Goal: Task Accomplishment & Management: Use online tool/utility

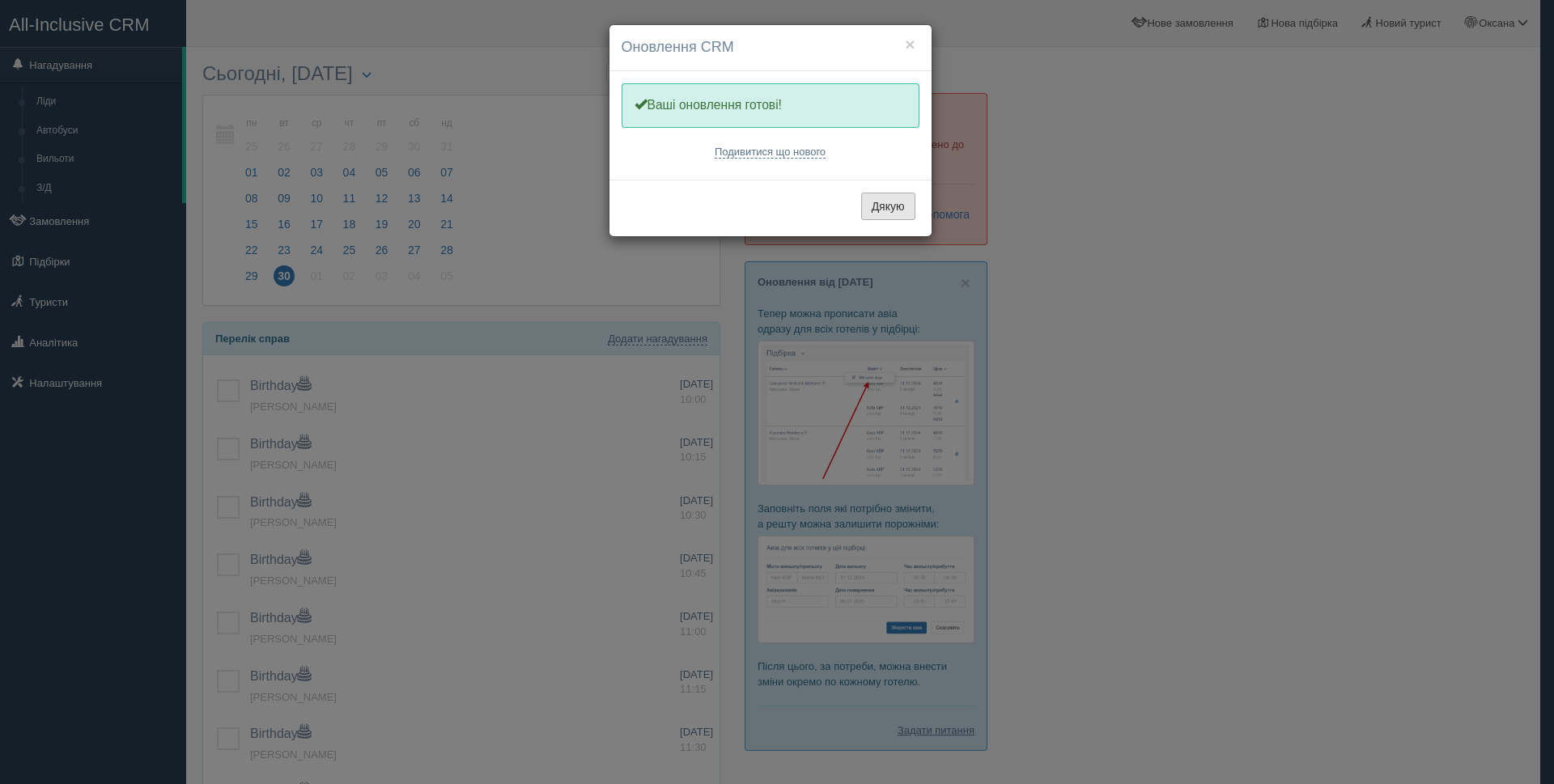
click at [900, 208] on button "Дякую" at bounding box center [889, 206] width 55 height 27
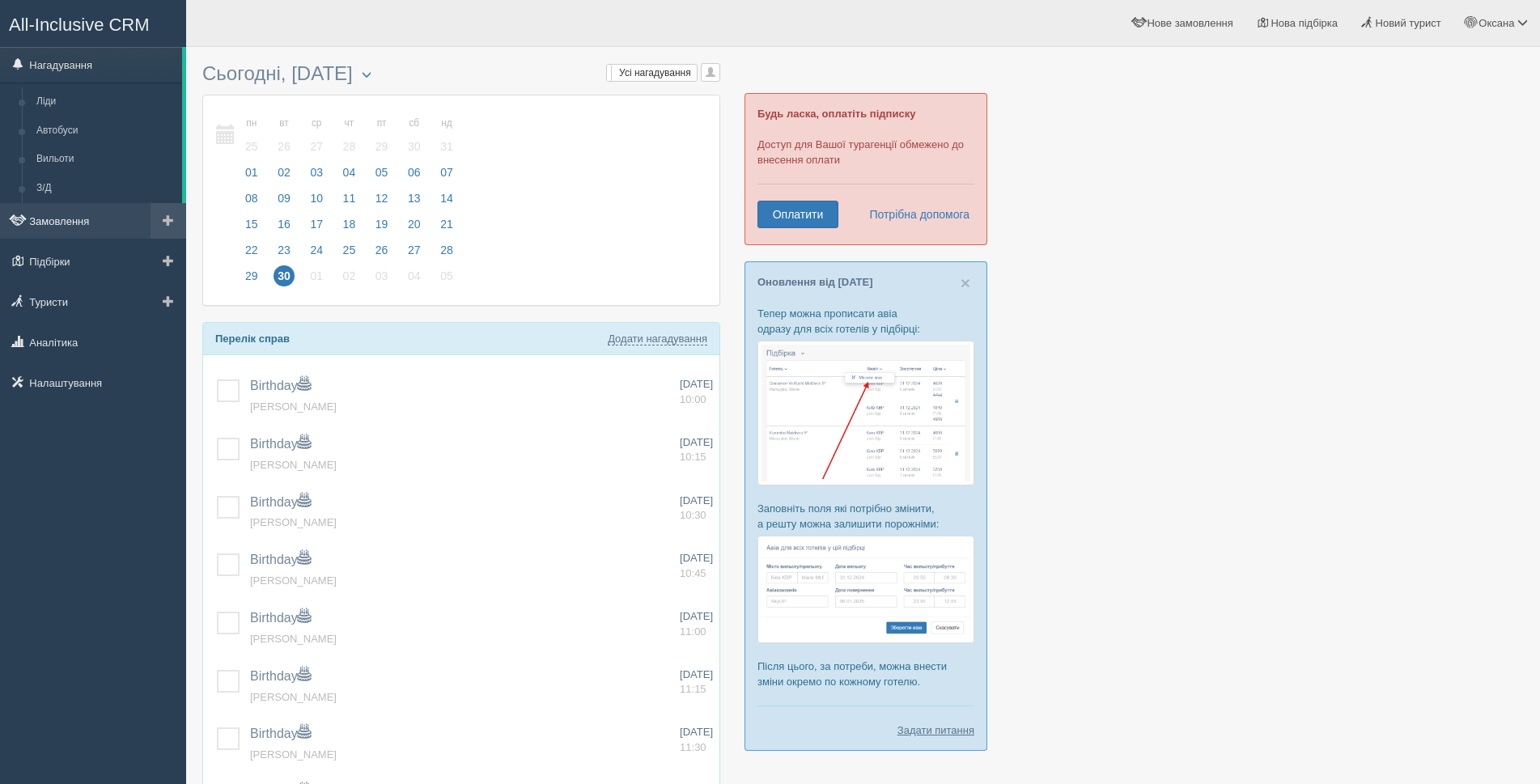
click at [84, 212] on link "Замовлення" at bounding box center [93, 221] width 186 height 35
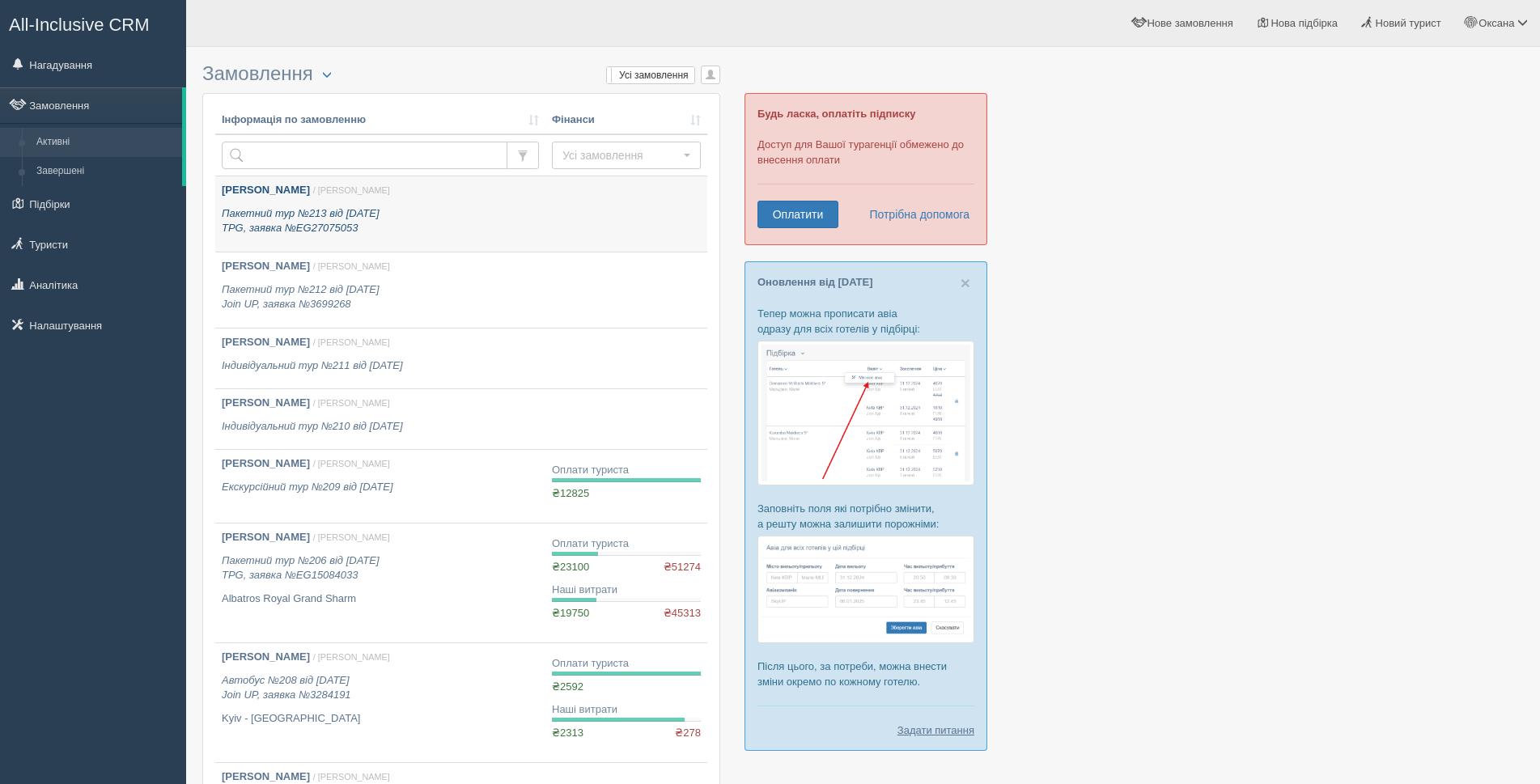
click at [490, 212] on p "Пакетний тур №213 від [DATE] TPG, заявка №EG27075053" at bounding box center [380, 221] width 317 height 30
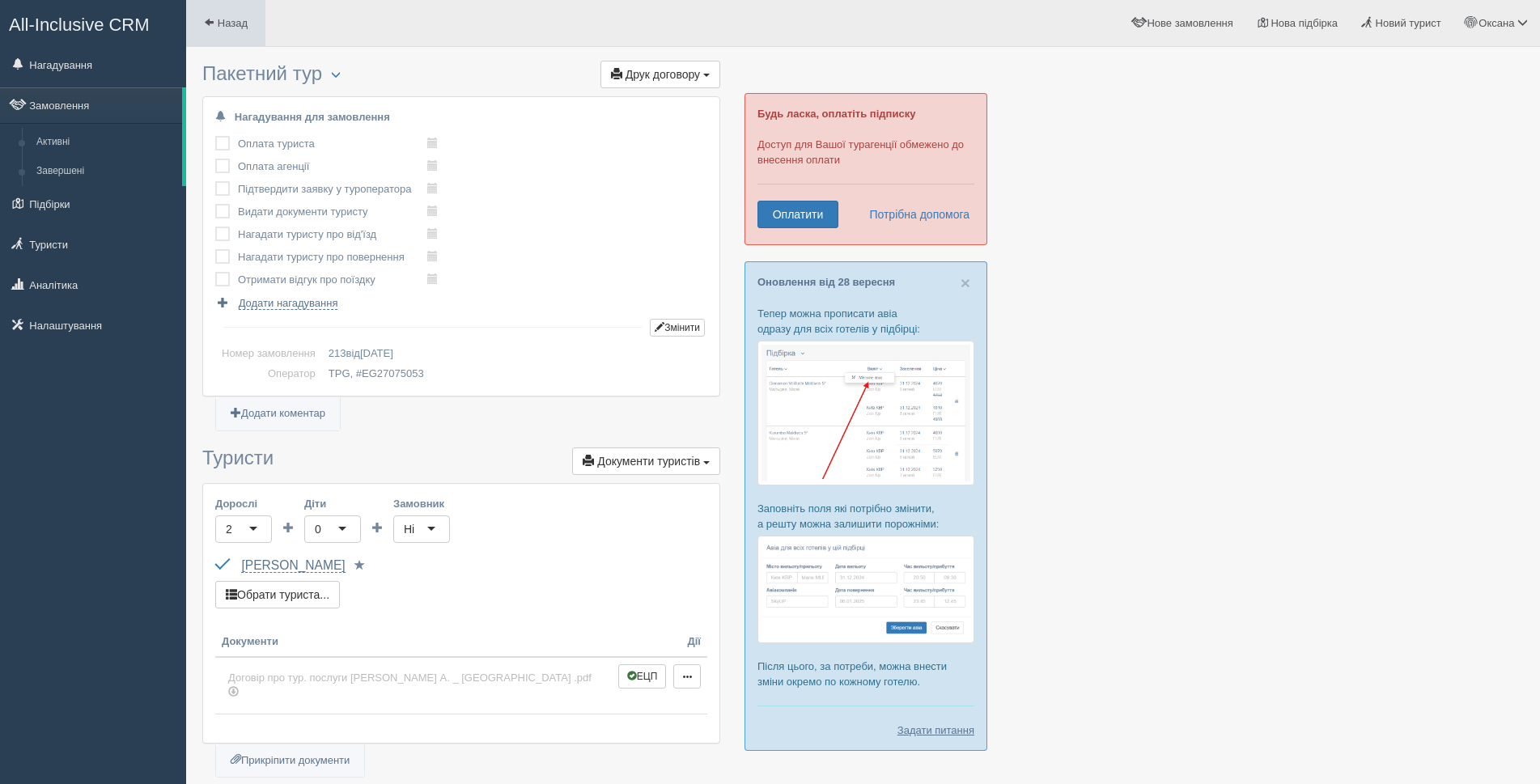
click at [212, 24] on span at bounding box center [209, 23] width 11 height 11
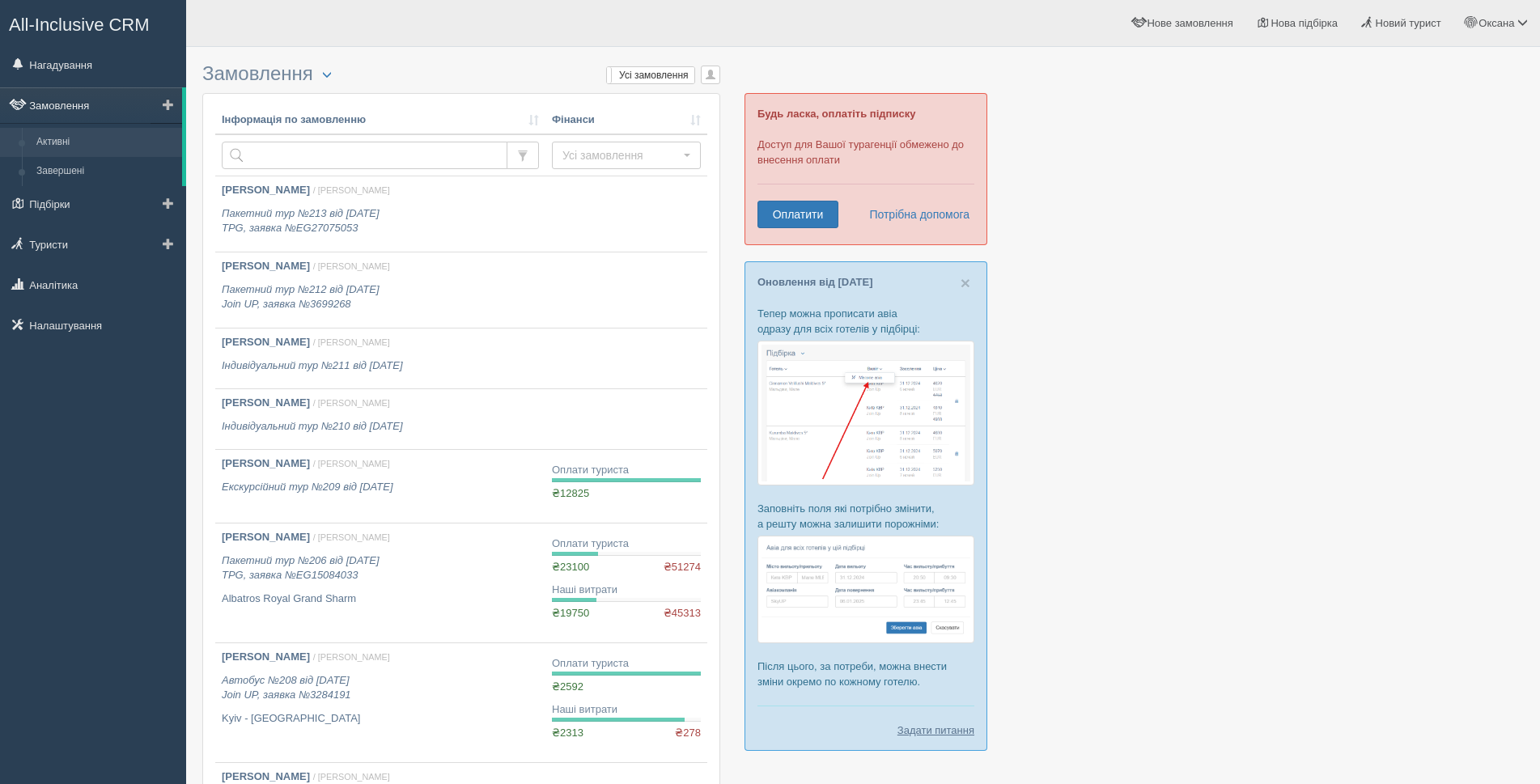
click at [94, 104] on link "Замовлення" at bounding box center [91, 104] width 182 height 35
click at [164, 104] on span at bounding box center [168, 104] width 11 height 11
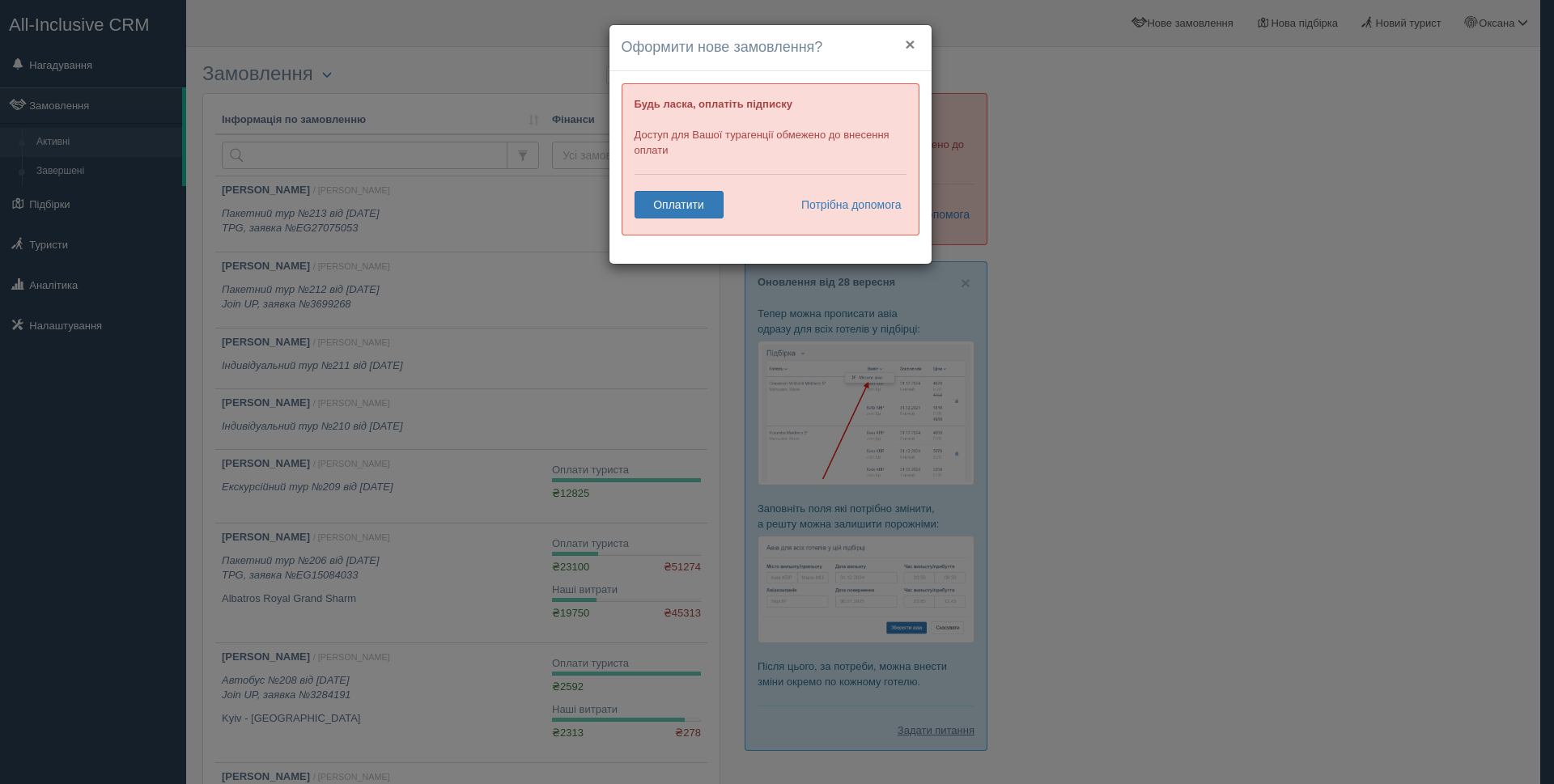
click at [907, 45] on button "×" at bounding box center [910, 44] width 10 height 17
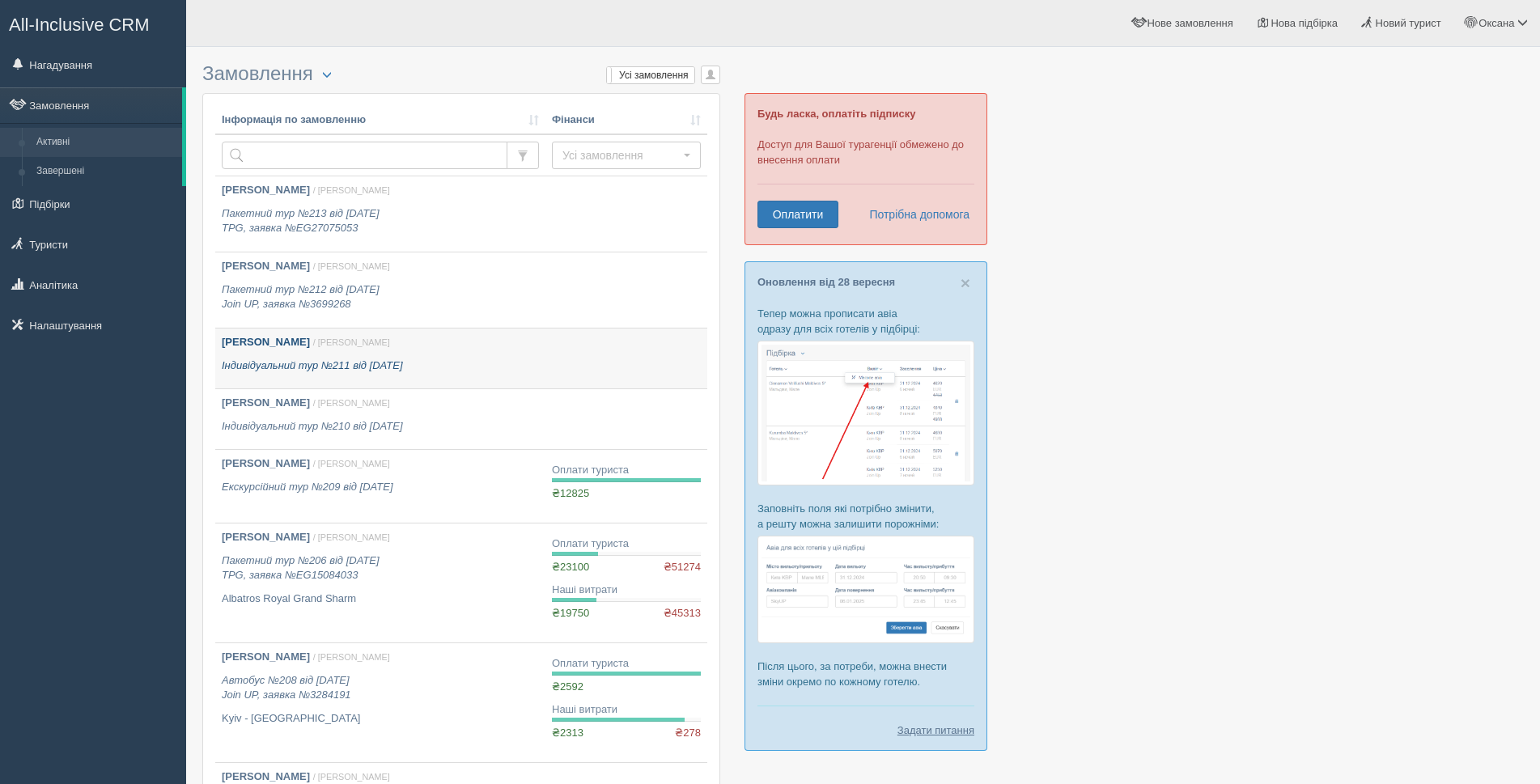
click at [462, 350] on p "Мельник Вікторія Іванівна / Оксана С." at bounding box center [380, 342] width 317 height 15
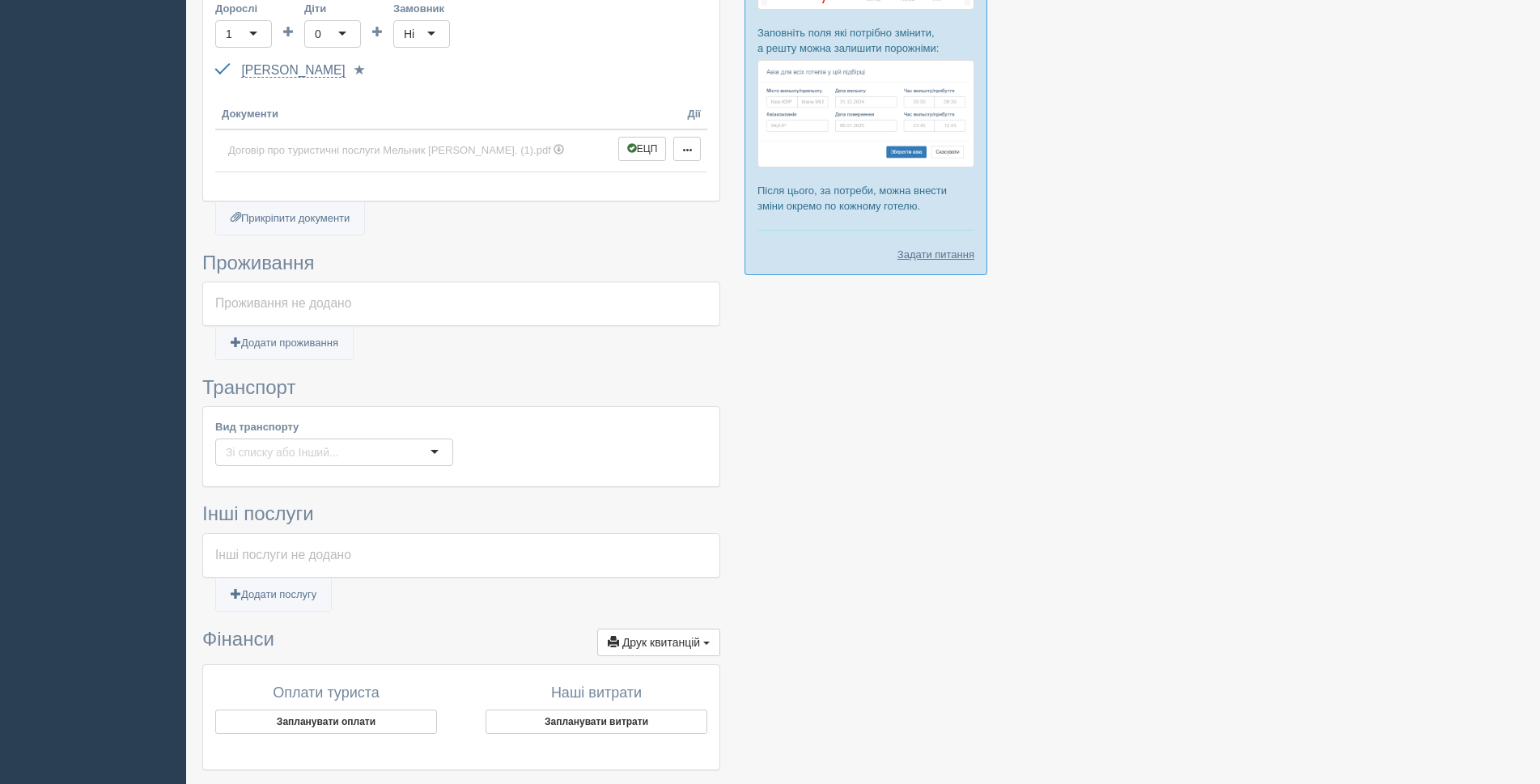
scroll to position [587, 0]
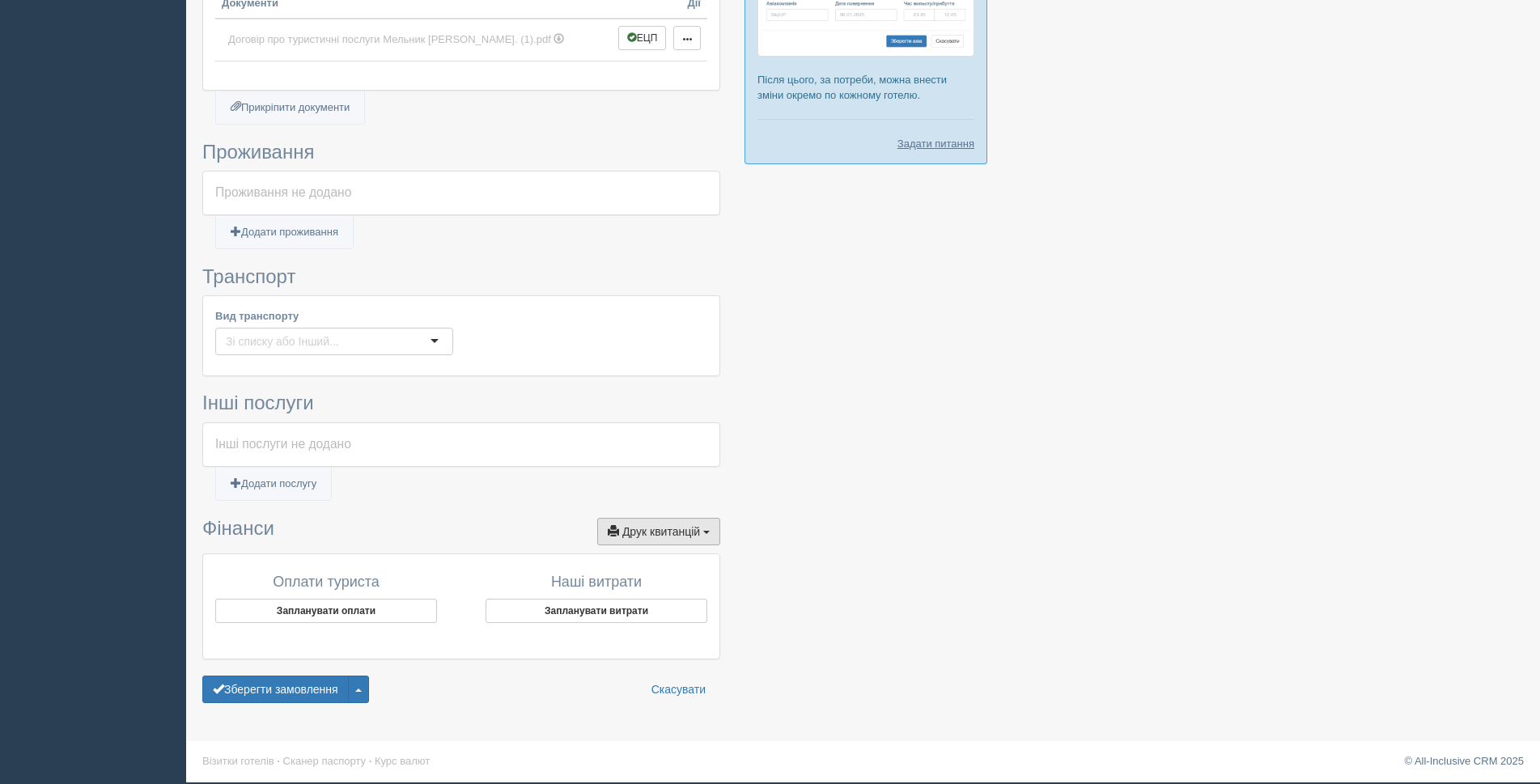
click at [706, 531] on span "button" at bounding box center [706, 532] width 6 height 4
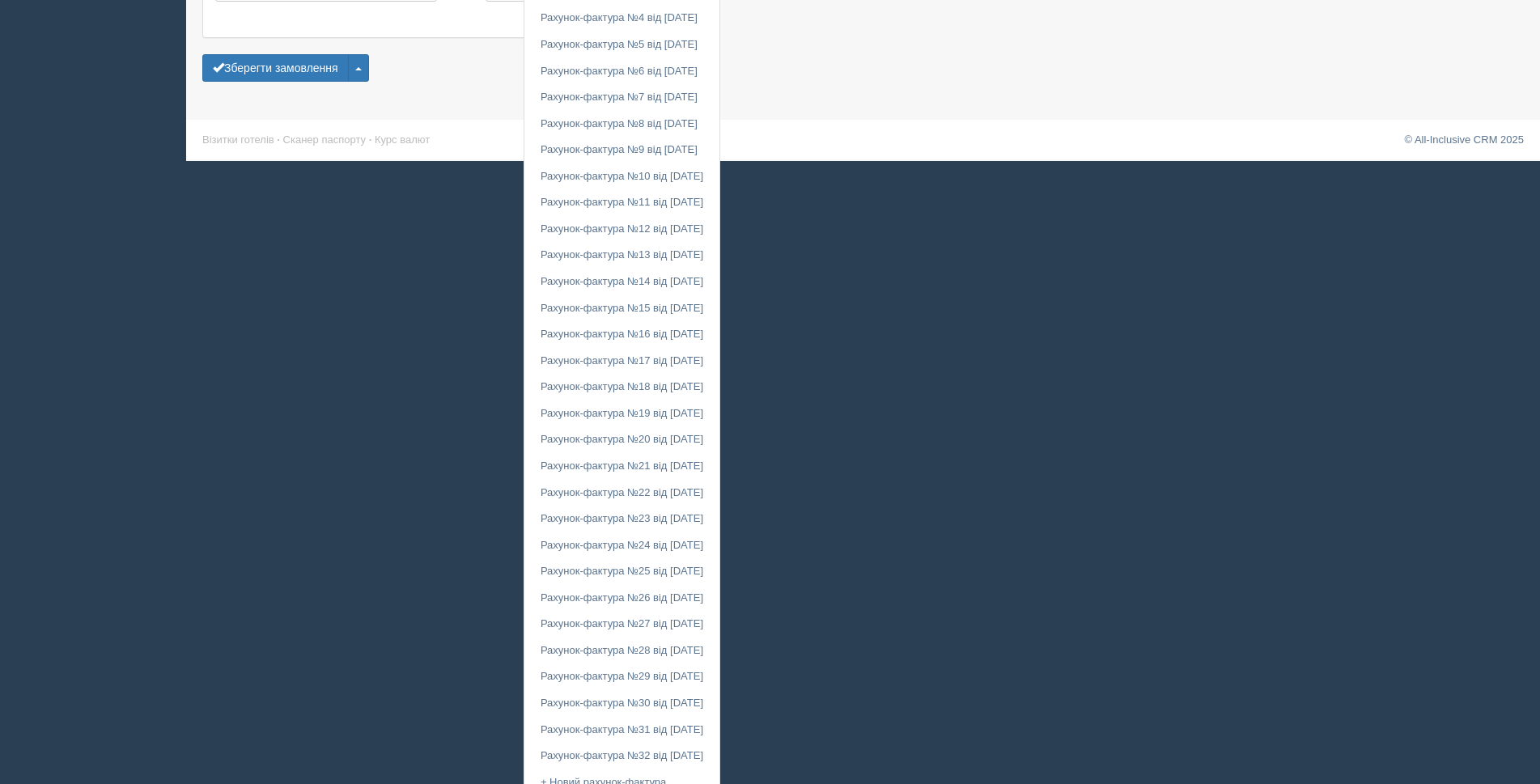
scroll to position [1354, 0]
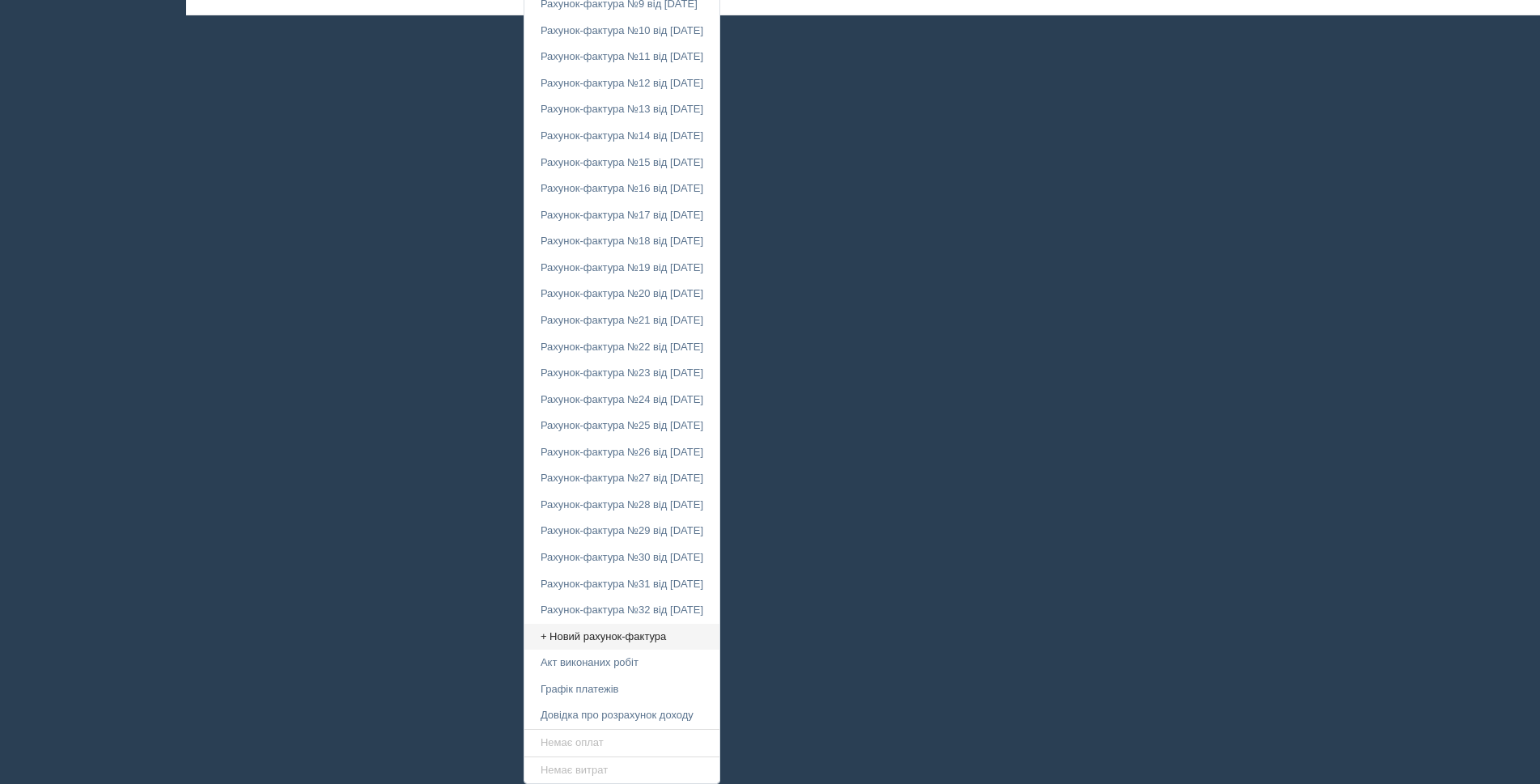
click at [571, 638] on link "+ Новий рахунок-фактура" at bounding box center [621, 637] width 195 height 26
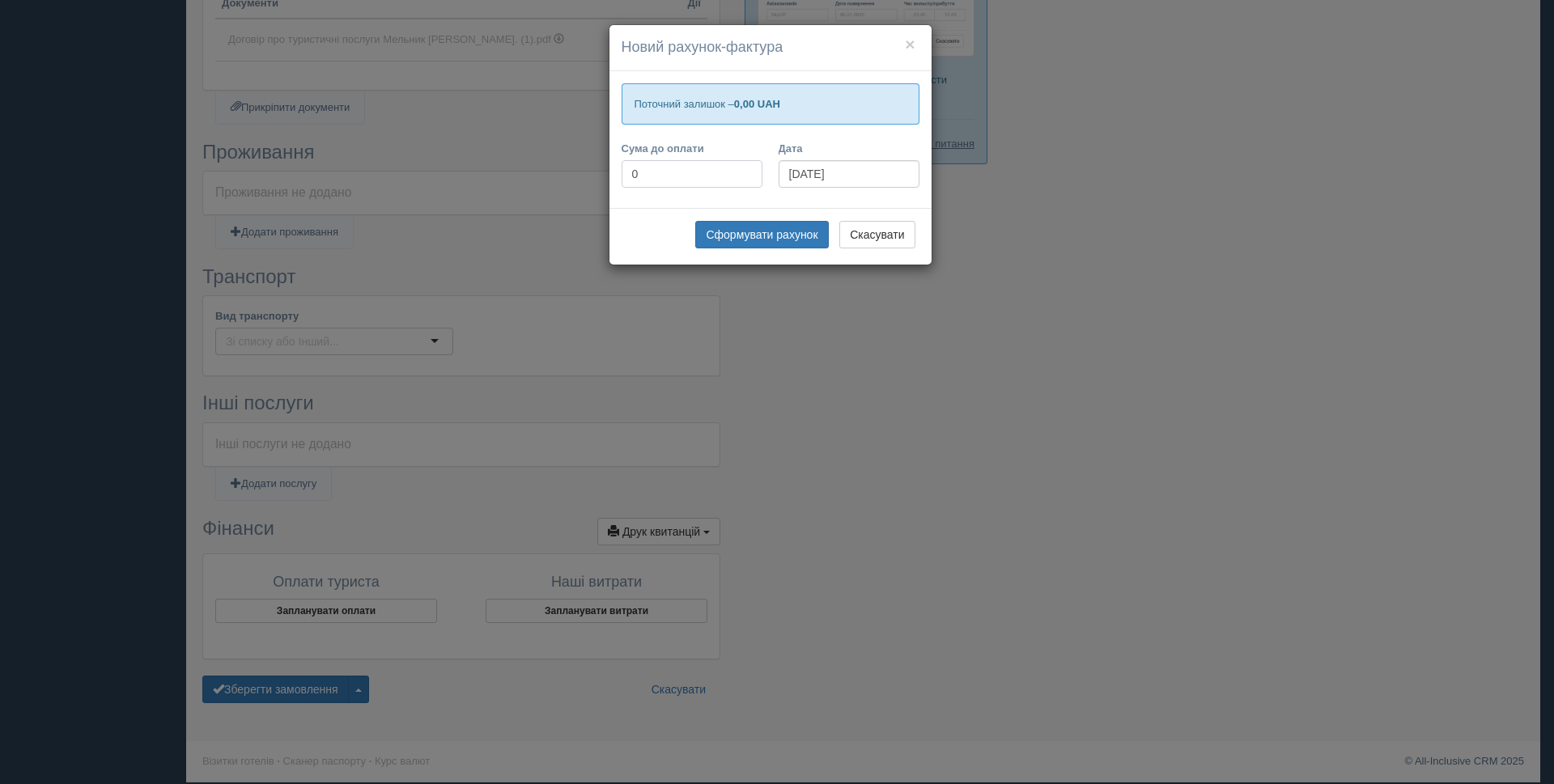
drag, startPoint x: 659, startPoint y: 178, endPoint x: 605, endPoint y: 167, distance: 55.1
click at [605, 167] on div "× Новий рахунок-фактура Поточний залишок – 0,00 UAH Сума до оплати 0 Дата 30.09…" at bounding box center [777, 392] width 1554 height 784
type input "9984"
click at [773, 230] on button "Сформувати рахунок" at bounding box center [762, 234] width 133 height 27
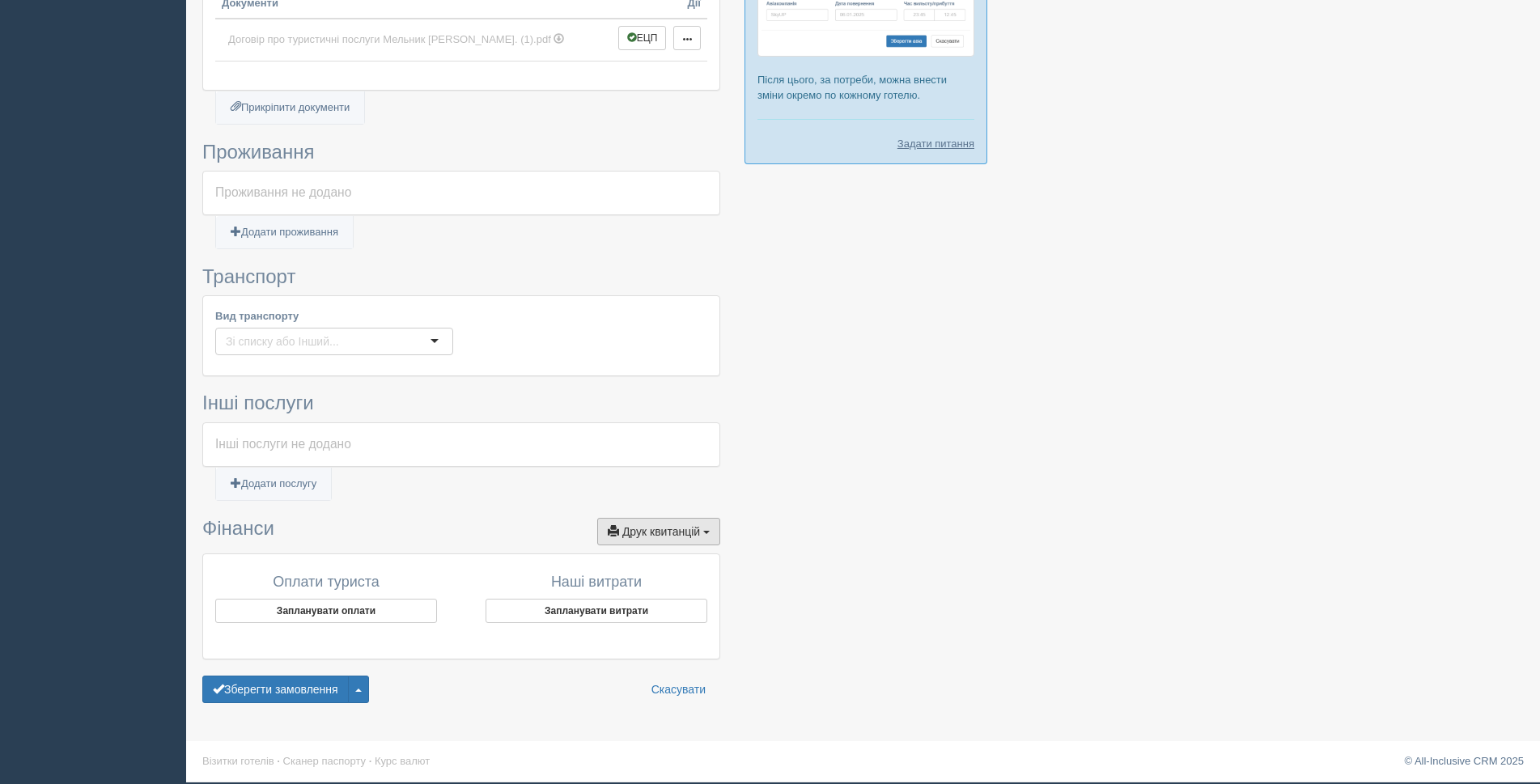
click at [685, 537] on span "Друк квитанцій" at bounding box center [661, 531] width 78 height 13
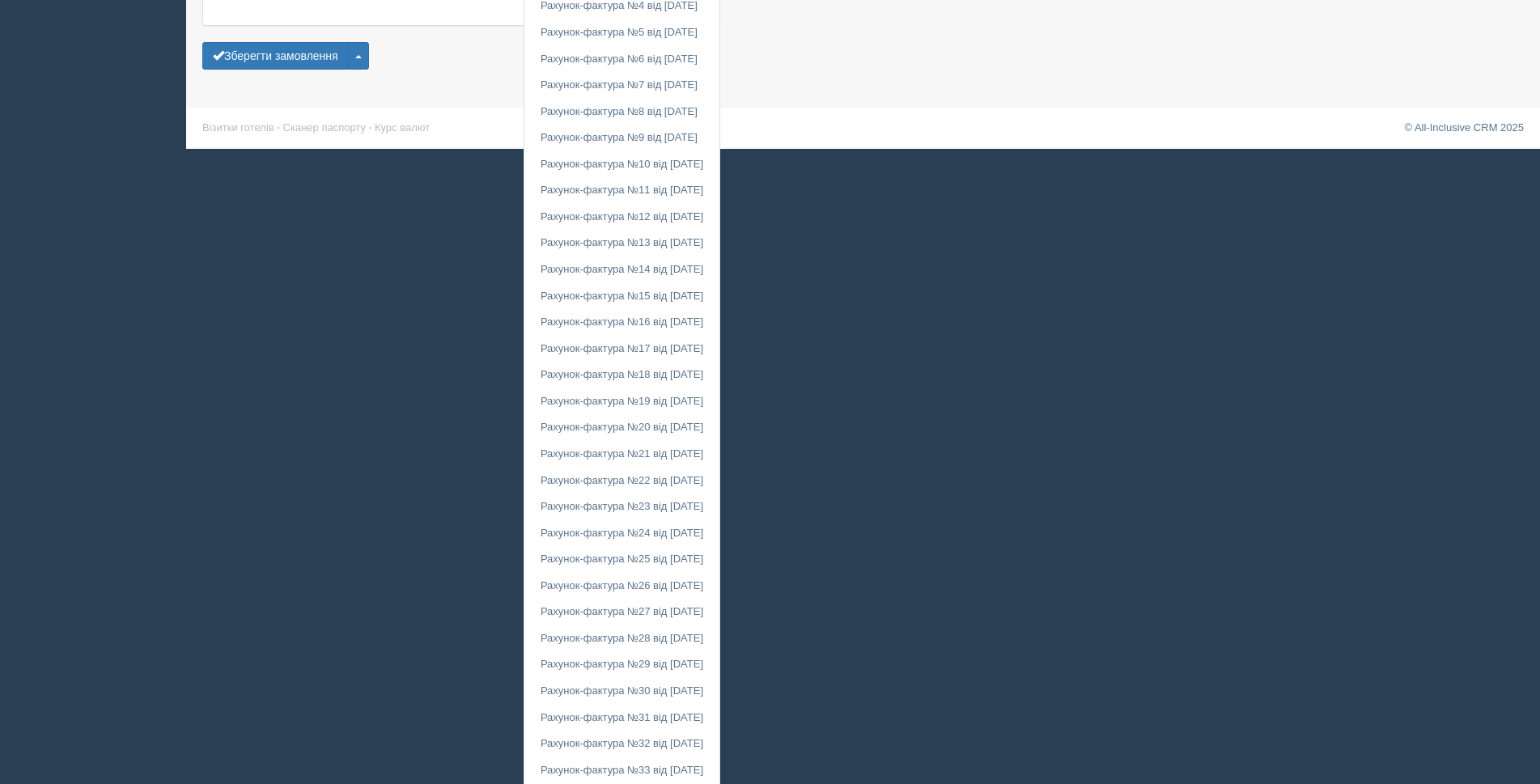
scroll to position [1381, 0]
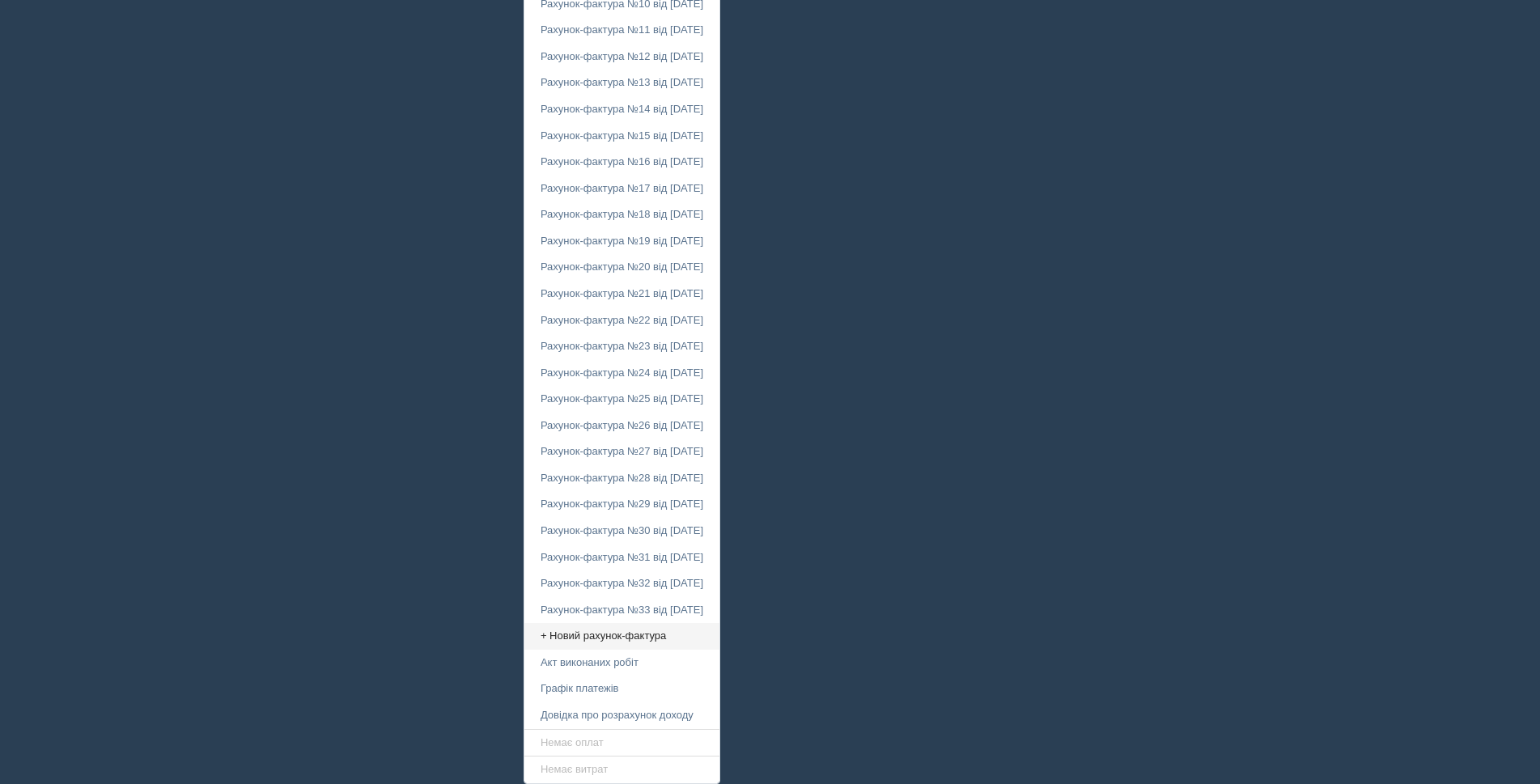
click at [551, 636] on link "+ Новий рахунок-фактура" at bounding box center [621, 636] width 195 height 26
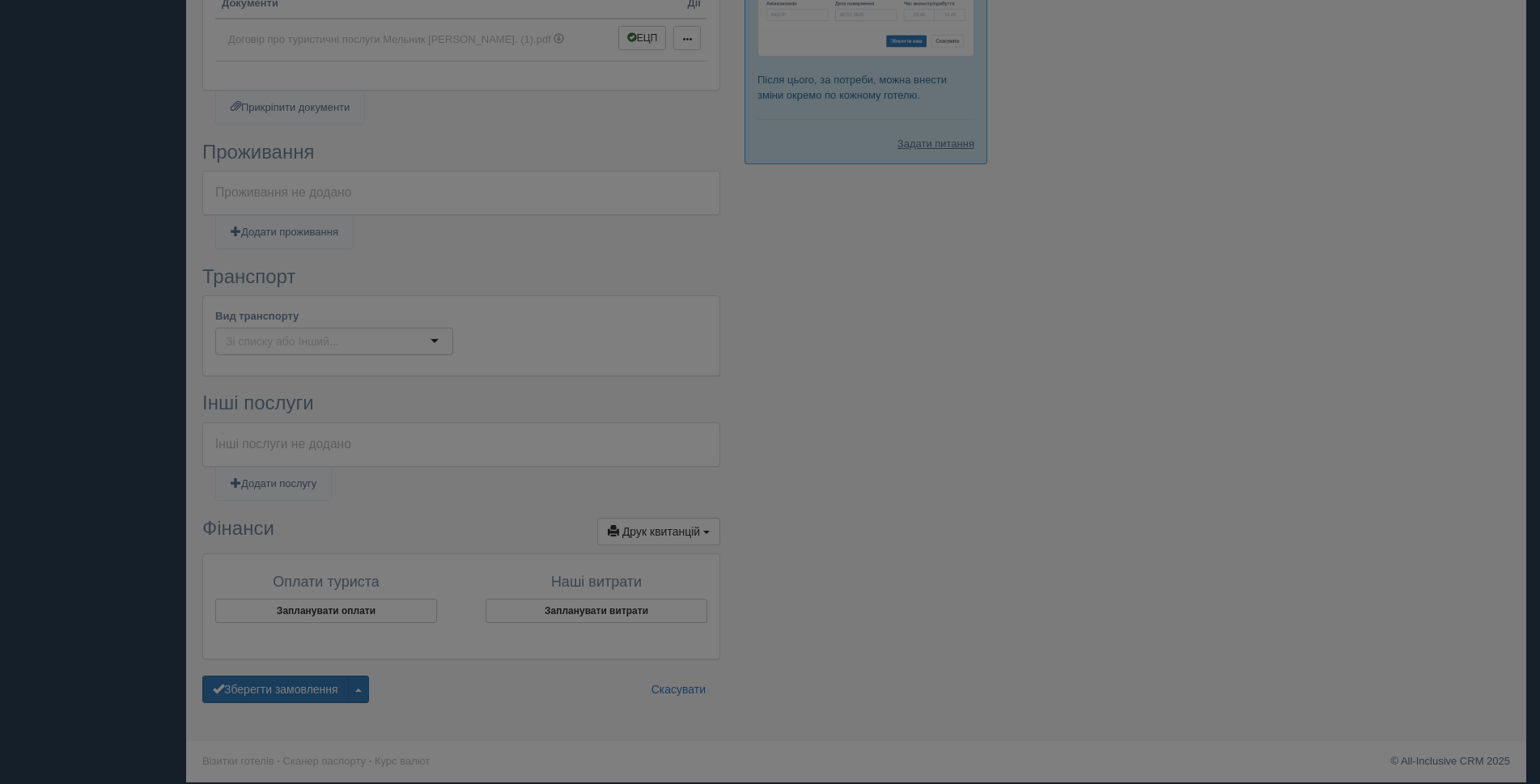
scroll to position [587, 0]
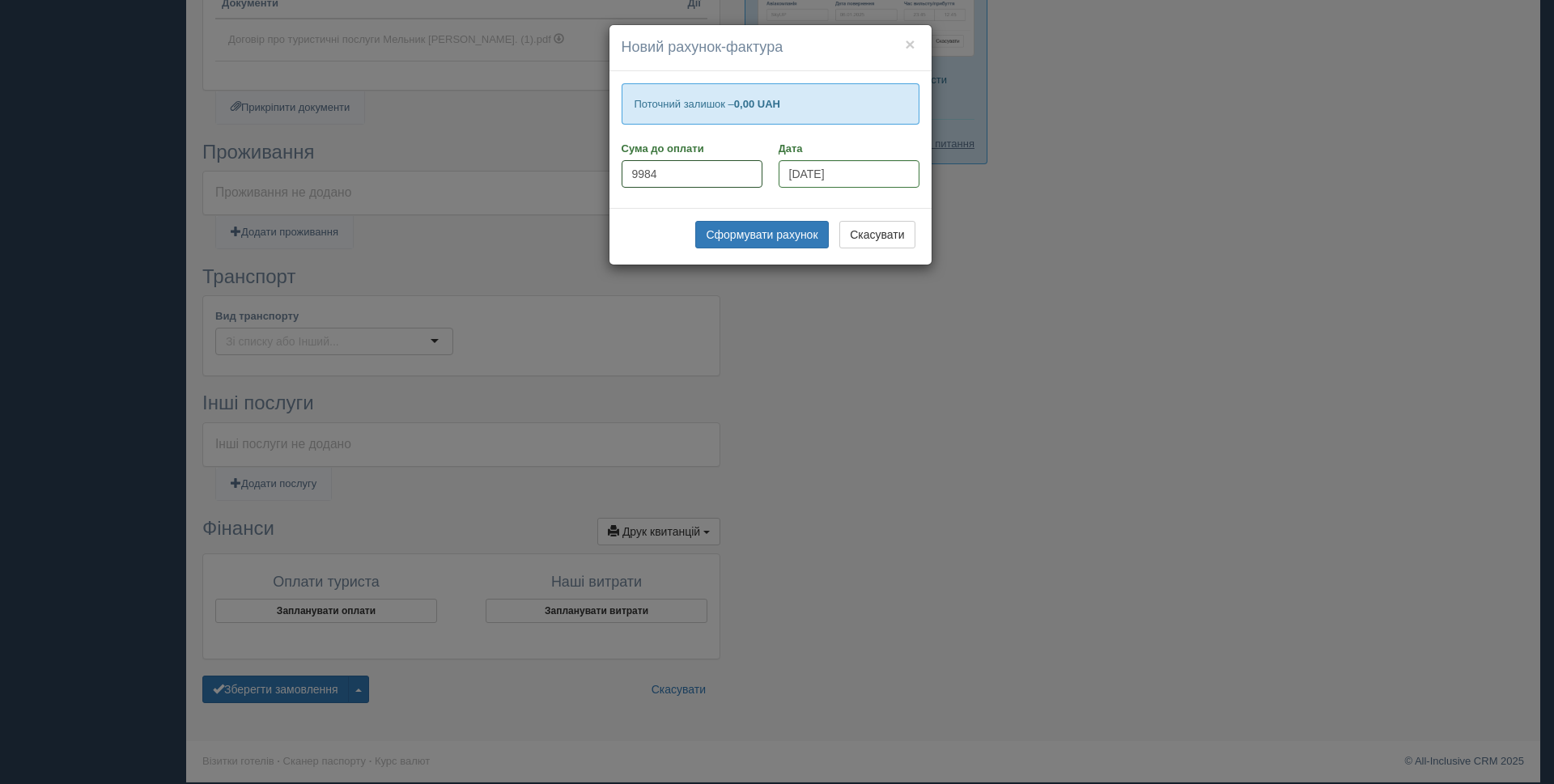
drag, startPoint x: 666, startPoint y: 174, endPoint x: 605, endPoint y: 169, distance: 61.2
click at [605, 168] on div "× Новий рахунок-фактура Поточний залишок – 0,00 UAH Сума до оплати 9984 Дата 30…" at bounding box center [777, 392] width 1554 height 784
type input "16655"
click at [769, 238] on button "Сформувати рахунок" at bounding box center [762, 234] width 133 height 27
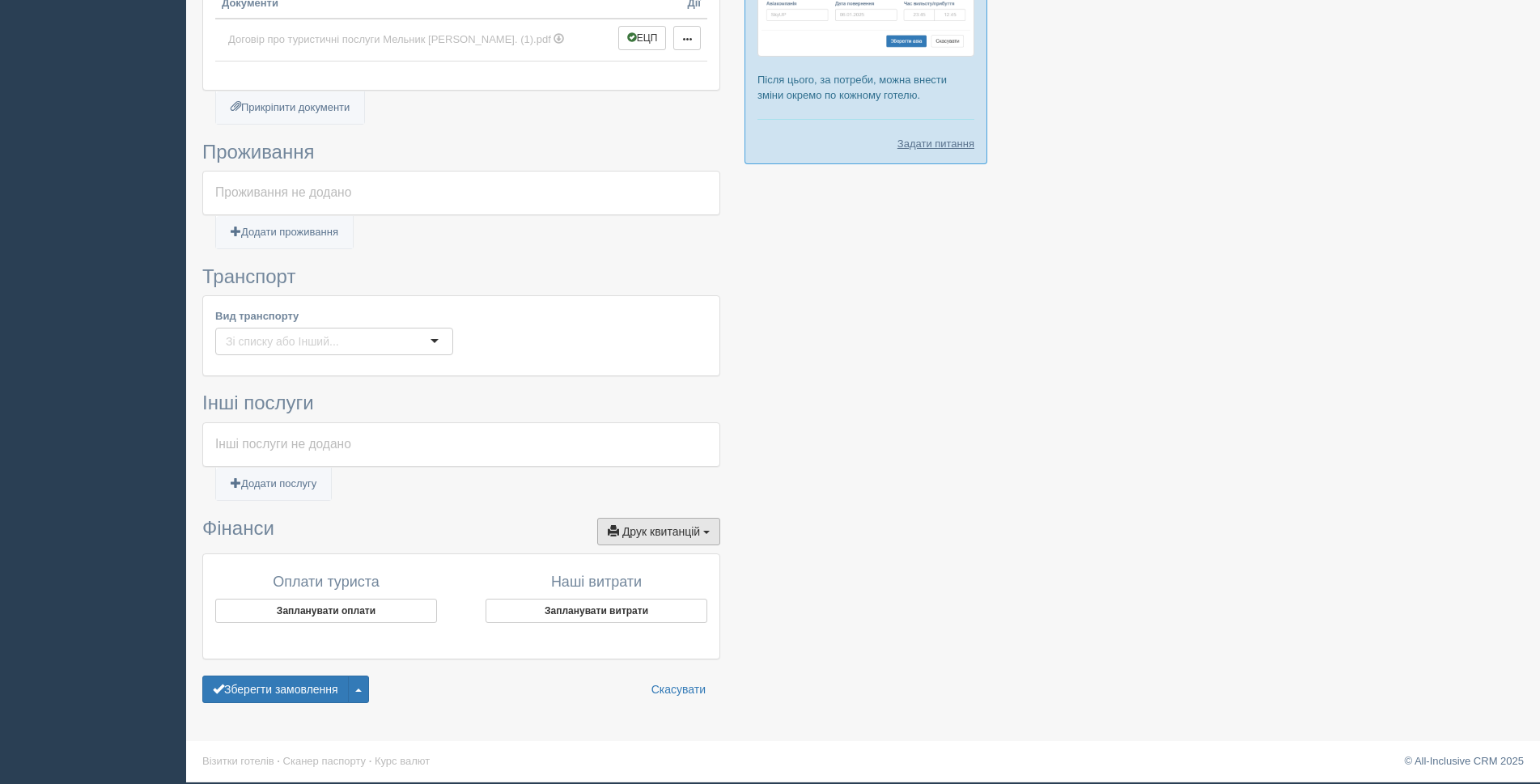
click at [700, 529] on button "Друк квитанцій Друк" at bounding box center [658, 531] width 123 height 27
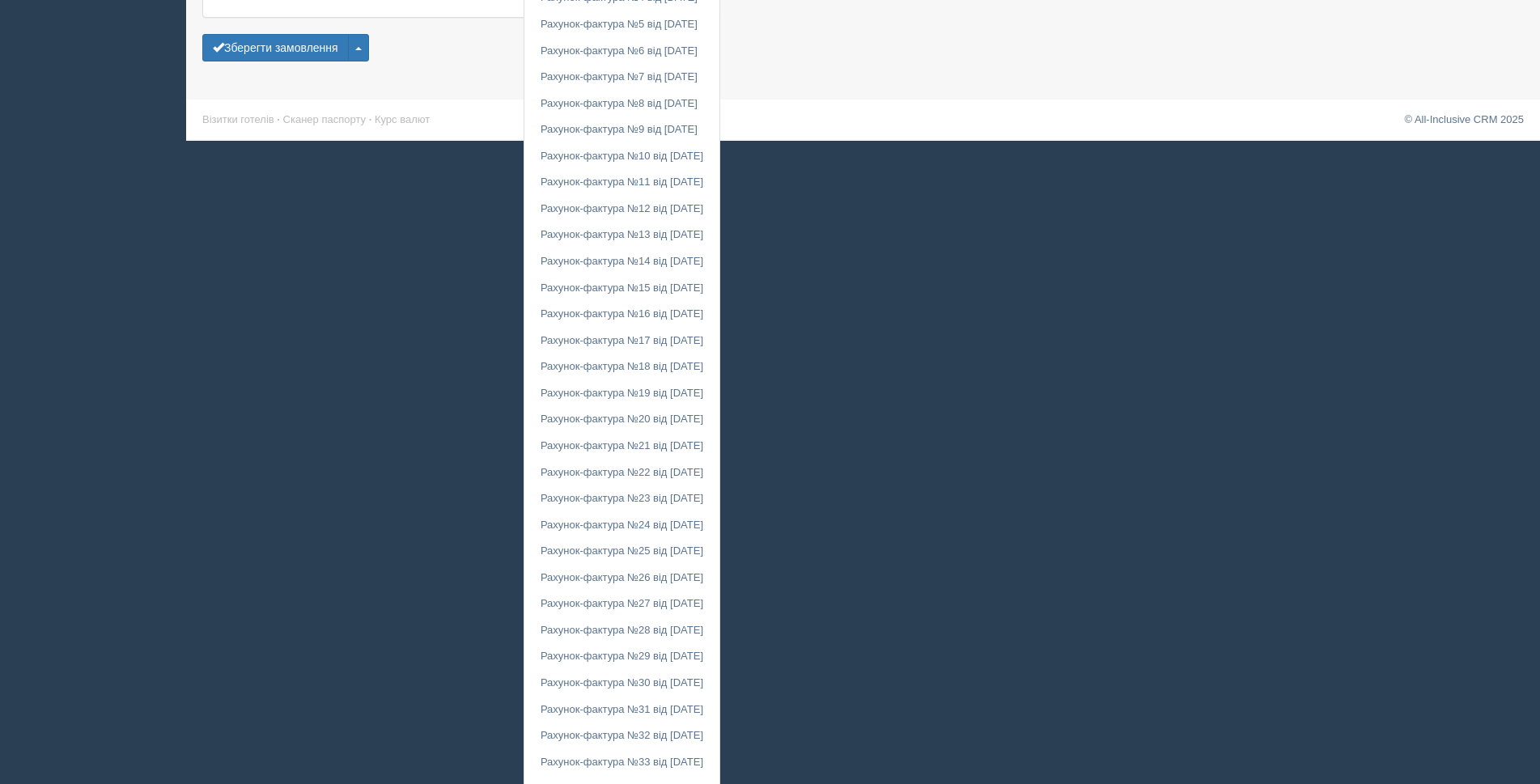
scroll to position [1406, 0]
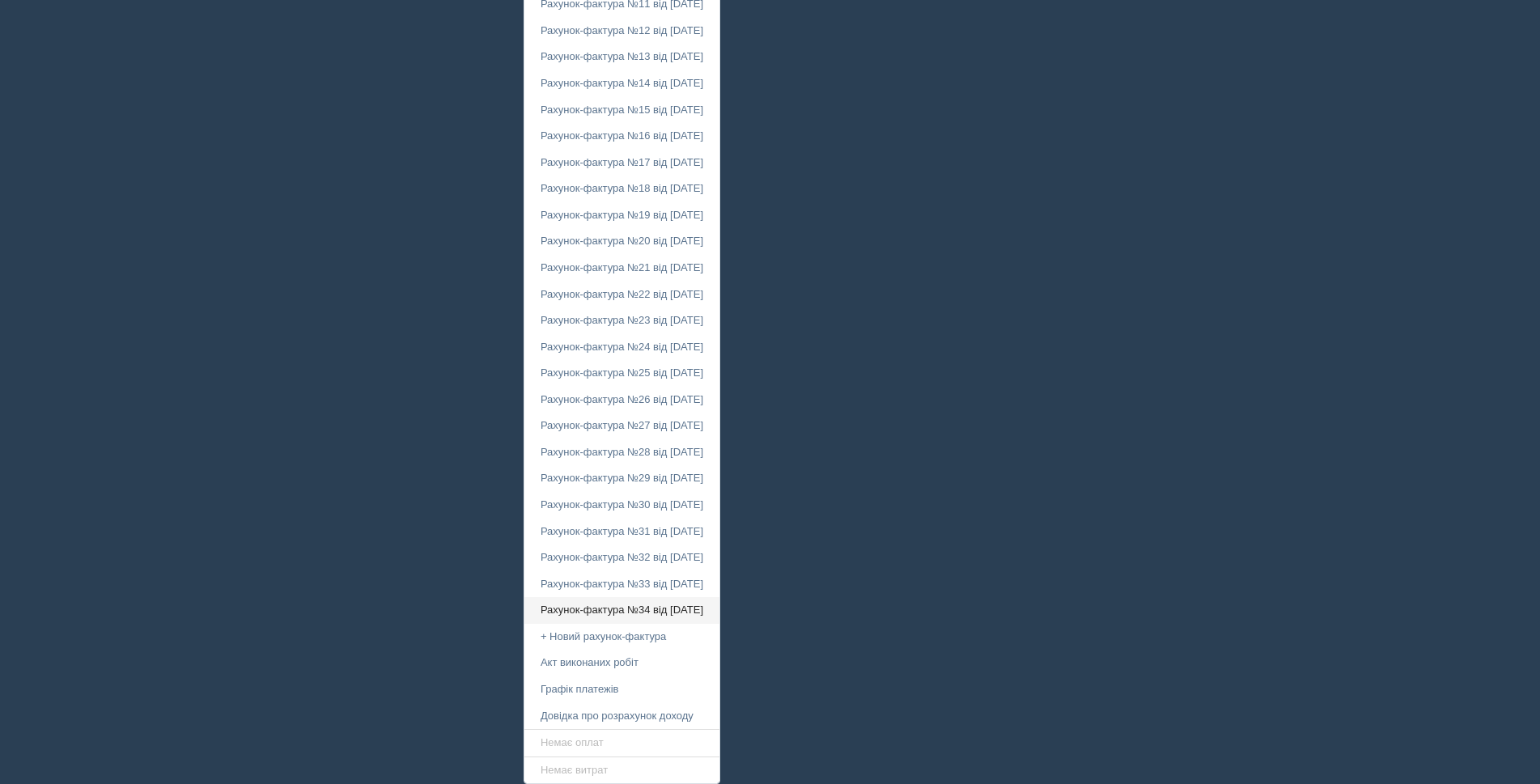
click at [603, 610] on link "Рахунок-фактура №34 від 30.09.2025" at bounding box center [621, 610] width 195 height 26
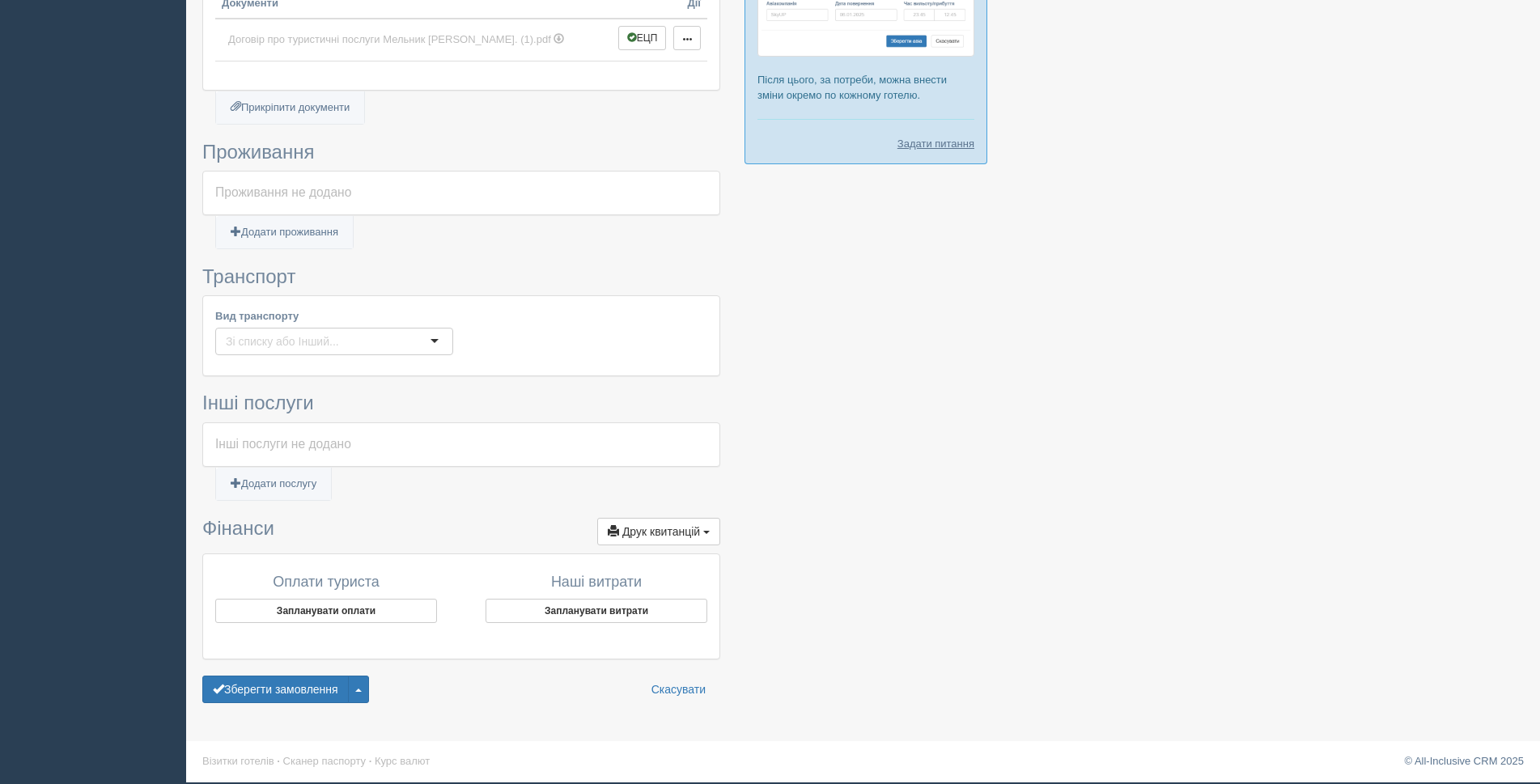
scroll to position [587, 0]
click at [679, 531] on span "Друк квитанцій" at bounding box center [661, 531] width 78 height 13
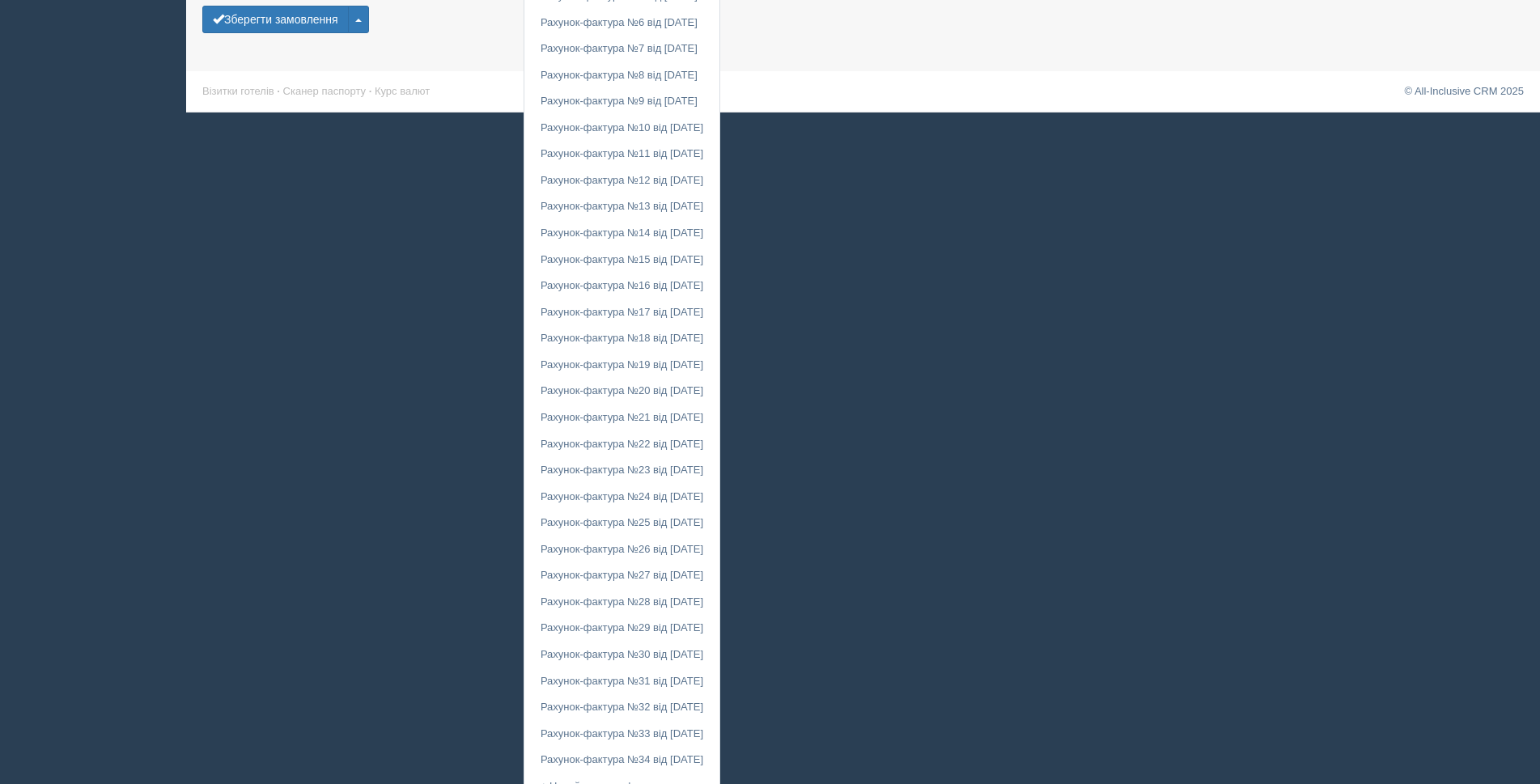
scroll to position [1406, 0]
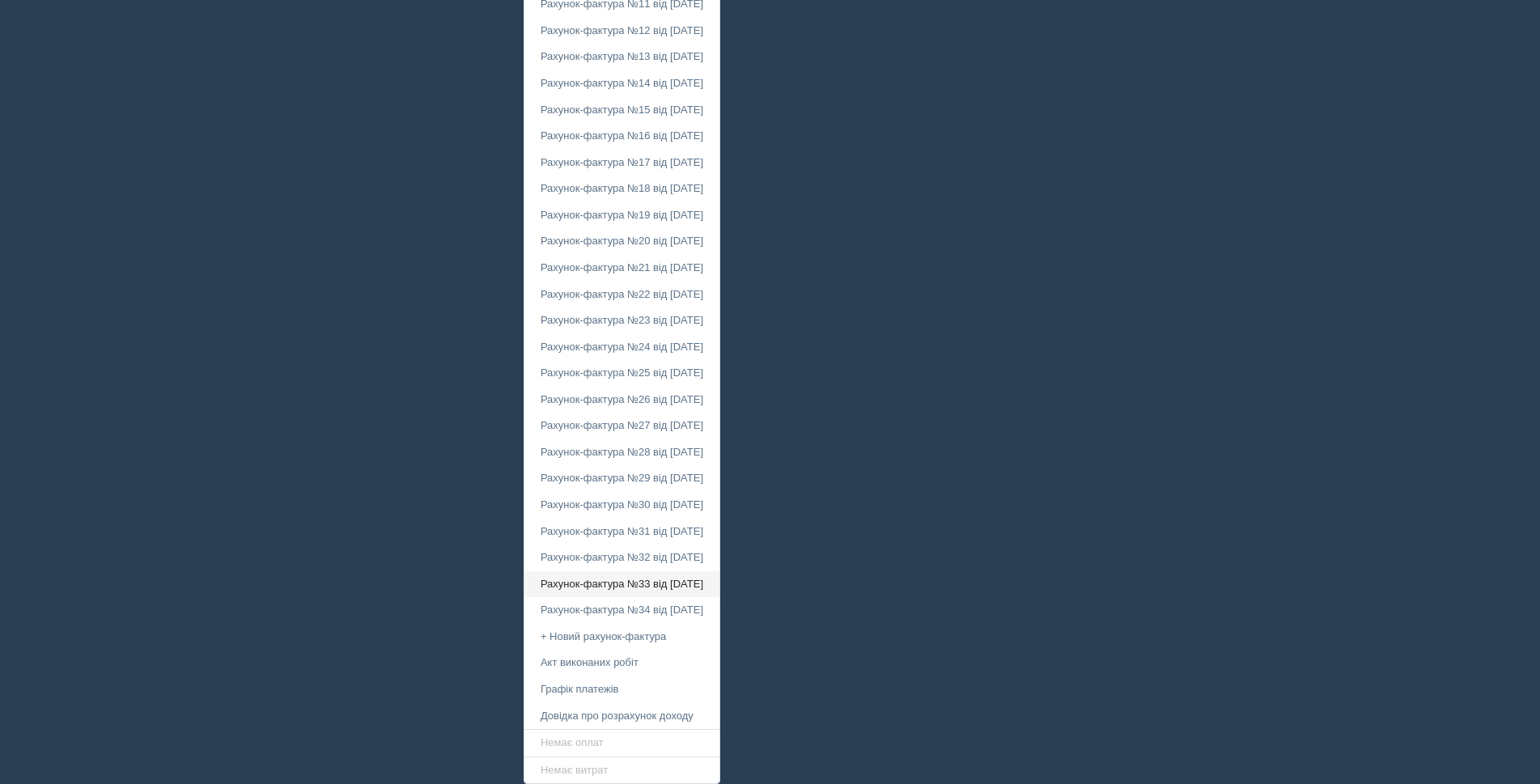
click at [657, 578] on link "Рахунок-фактура №33 від 30.09.2025" at bounding box center [621, 584] width 195 height 26
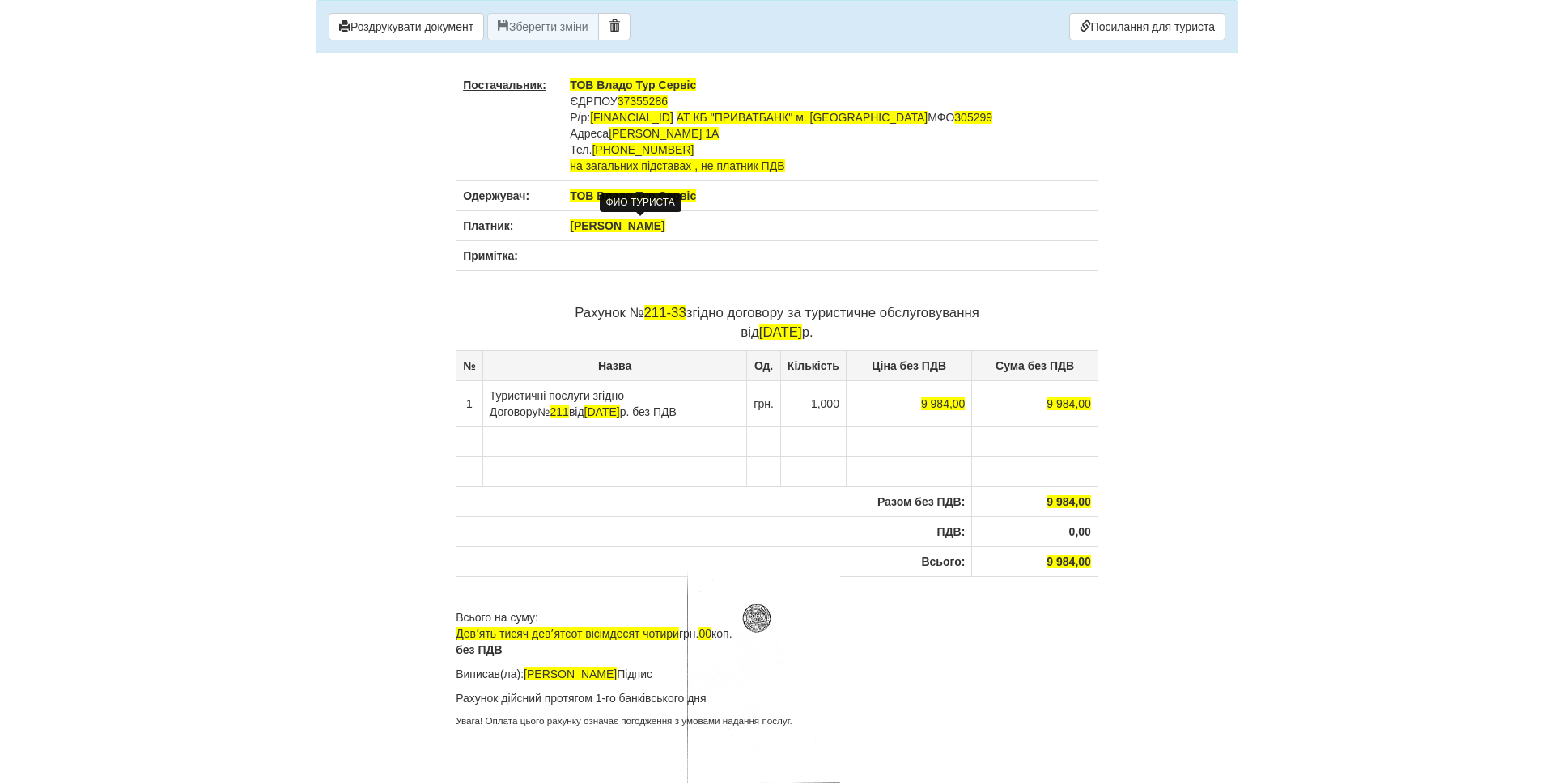
click at [612, 231] on span "[PERSON_NAME]" at bounding box center [617, 225] width 95 height 13
click at [734, 226] on th "[PERSON_NAME]" at bounding box center [831, 225] width 535 height 30
drag, startPoint x: 625, startPoint y: 225, endPoint x: 566, endPoint y: 222, distance: 59.1
click at [566, 222] on th "[PERSON_NAME]" at bounding box center [831, 225] width 535 height 30
click at [670, 305] on span "211-33" at bounding box center [665, 313] width 42 height 15
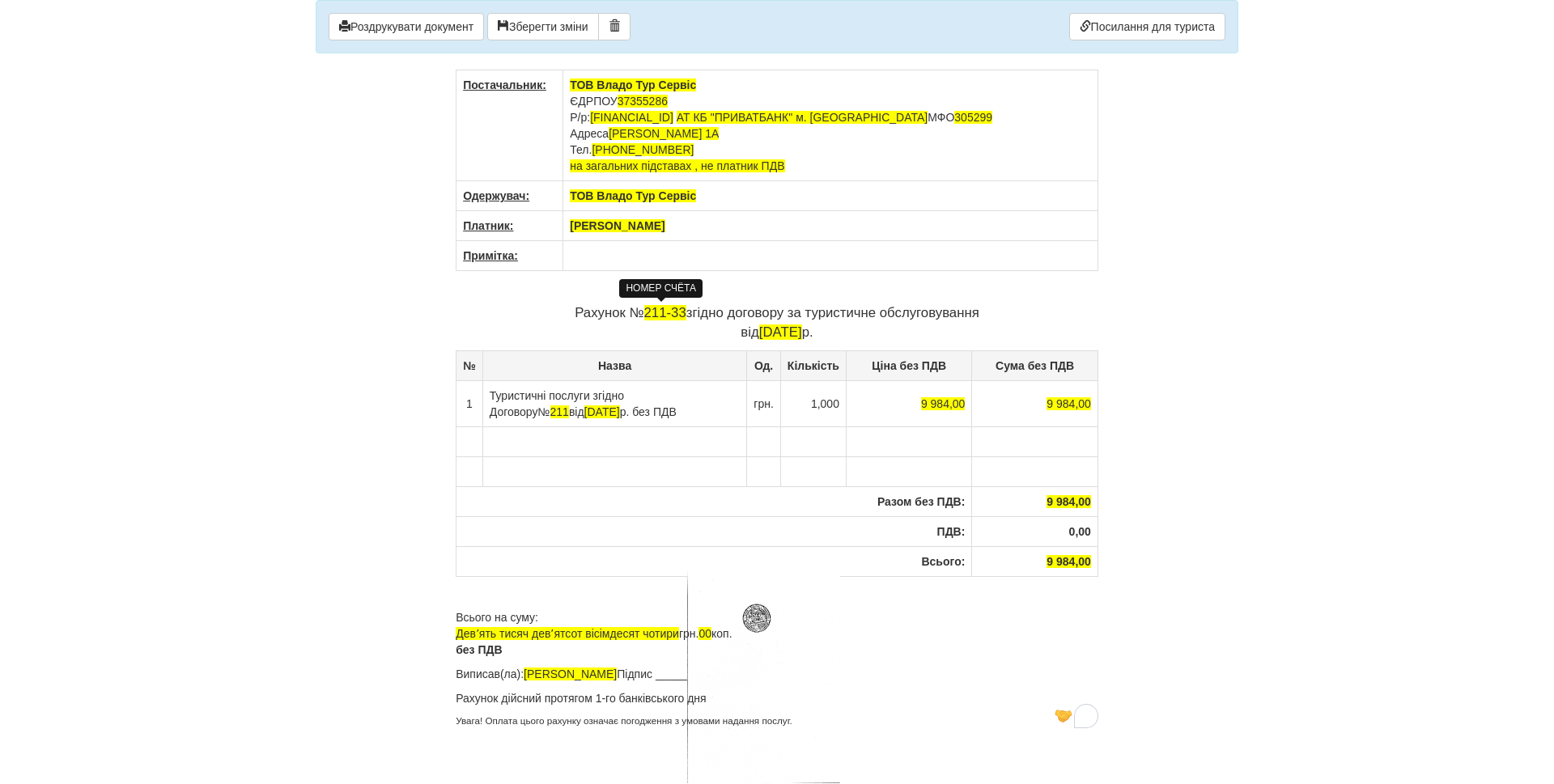
click at [644, 316] on span "211-33" at bounding box center [665, 313] width 42 height 15
click at [662, 320] on span "211-33" at bounding box center [665, 313] width 42 height 15
click at [640, 313] on p "Рахунок № 211-33 згідно договору за туристичне обслуговування від 30.09.2025 р." at bounding box center [776, 323] width 643 height 39
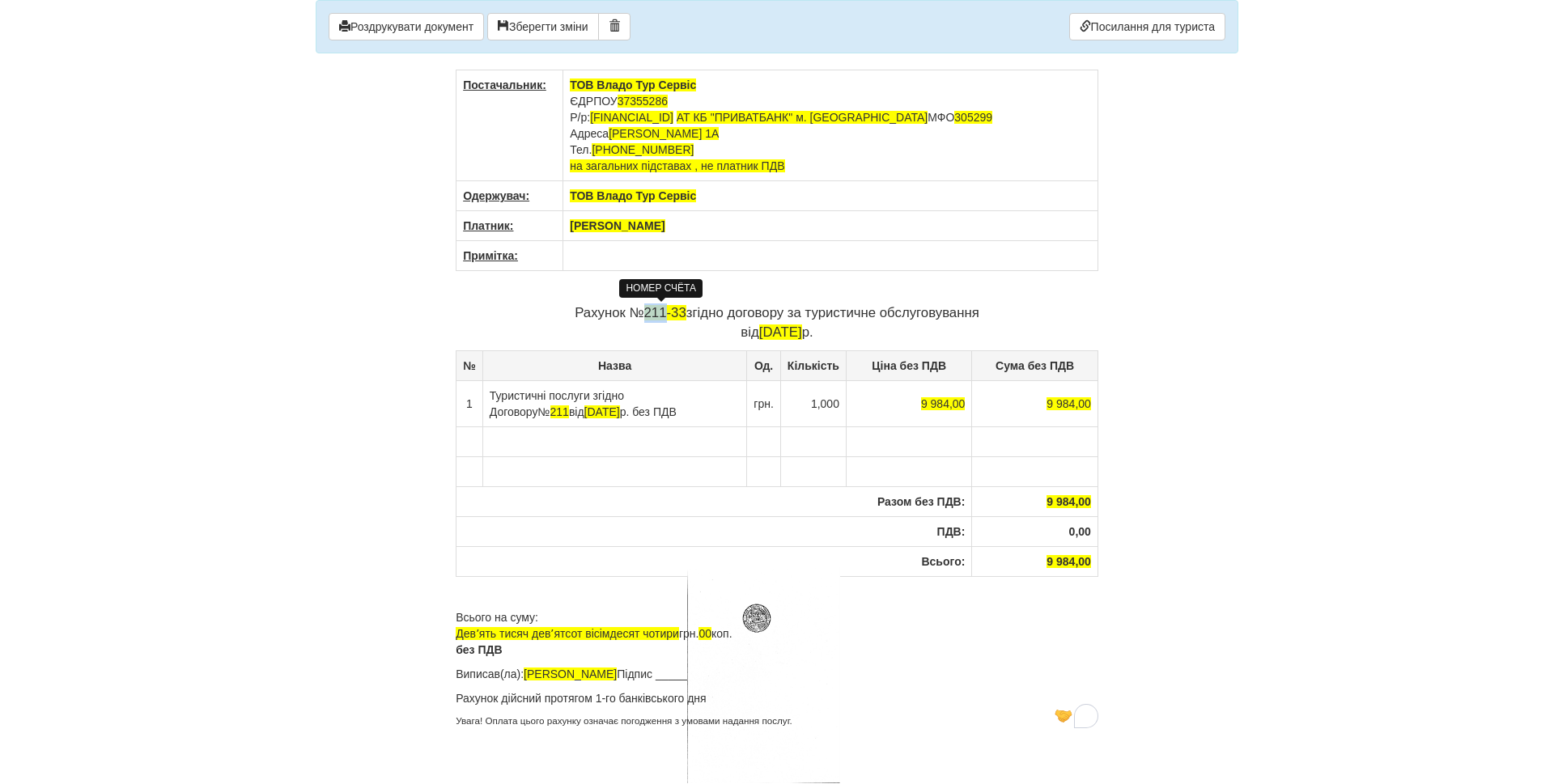
click at [646, 317] on span "211-33" at bounding box center [665, 313] width 42 height 15
drag, startPoint x: 642, startPoint y: 315, endPoint x: 679, endPoint y: 314, distance: 37.0
click at [679, 314] on span "211-33" at bounding box center [665, 313] width 42 height 15
drag, startPoint x: 596, startPoint y: 396, endPoint x: 627, endPoint y: 414, distance: 35.8
click at [627, 414] on td "Туристичні послуги згідно Договору № 211 від [DATE] без ПДВ" at bounding box center [614, 403] width 264 height 46
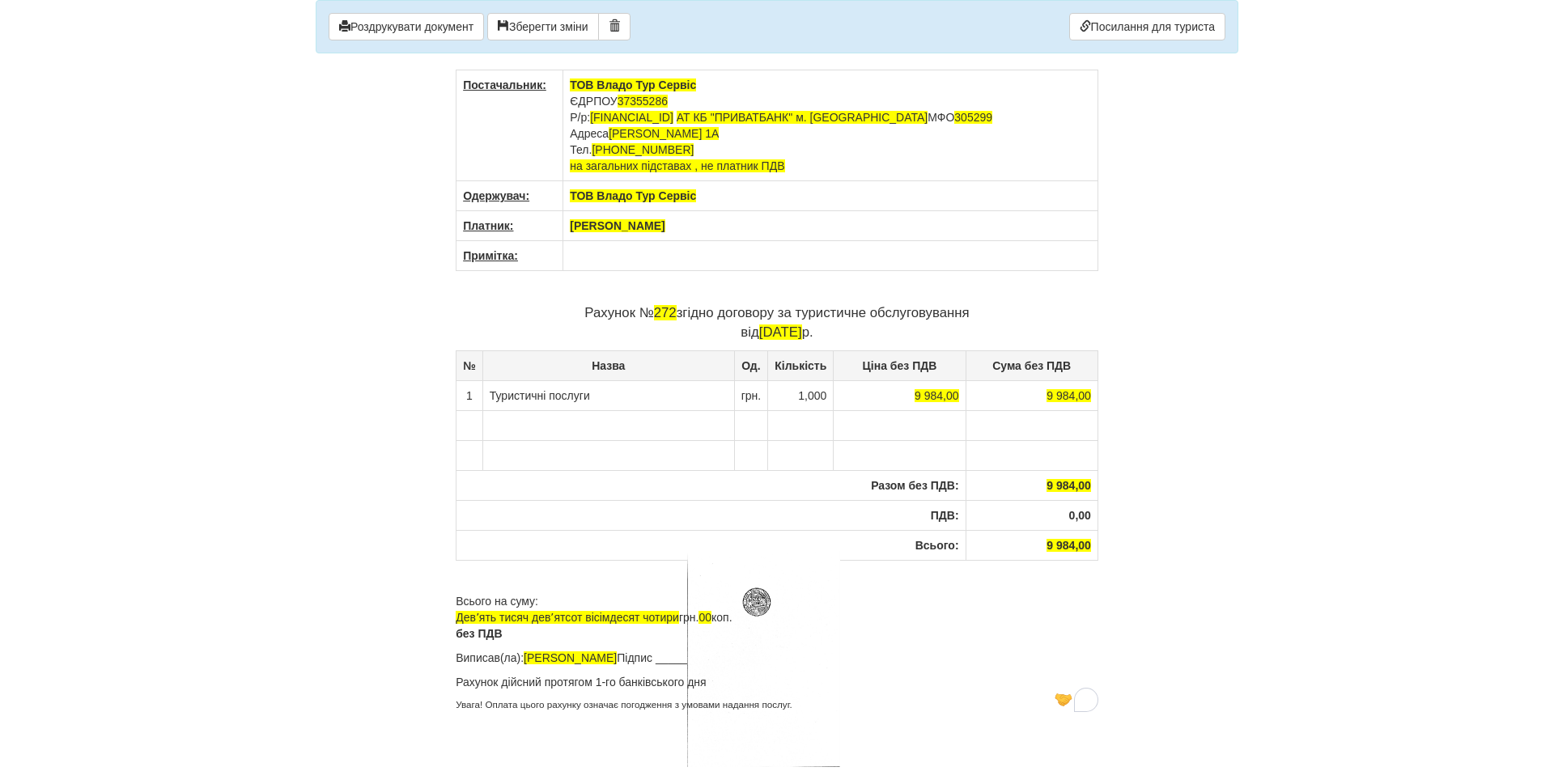
click at [605, 263] on td "To enrich screen reader interactions, please activate Accessibility in Grammarl…" at bounding box center [831, 255] width 535 height 30
click at [379, 18] on button "Роздрукувати документ" at bounding box center [406, 26] width 155 height 27
click at [707, 222] on th "Корольчук Оксана" at bounding box center [831, 225] width 535 height 30
drag, startPoint x: 685, startPoint y: 231, endPoint x: 573, endPoint y: 226, distance: 112.1
click at [573, 226] on th "Корольчук Оксана" at bounding box center [831, 225] width 535 height 30
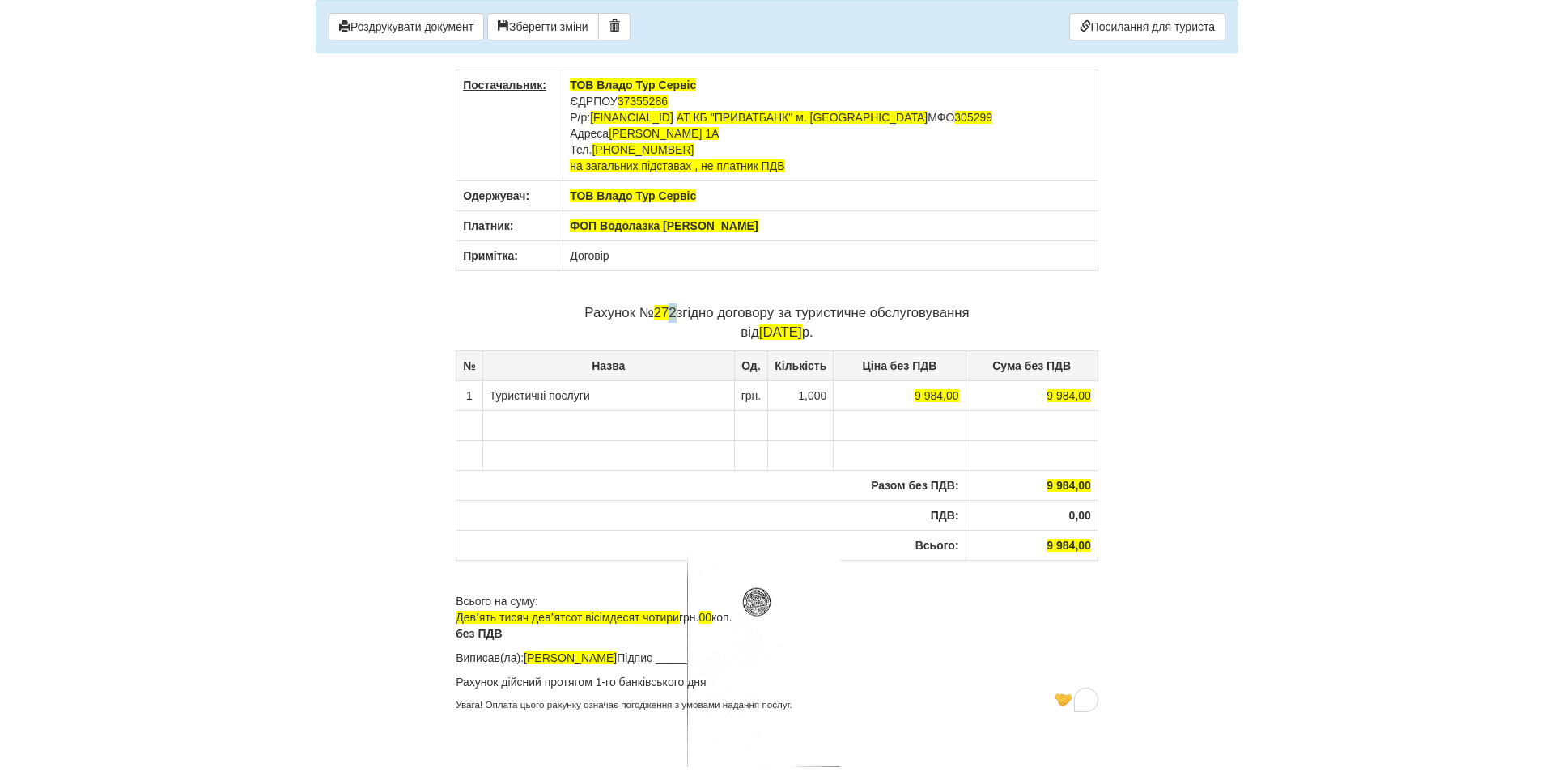
click at [668, 314] on span "272" at bounding box center [665, 313] width 23 height 15
click at [439, 25] on button "Роздрукувати документ" at bounding box center [406, 26] width 155 height 27
click at [643, 226] on span "ФОП Водолазка Олена" at bounding box center [663, 225] width 188 height 13
click at [286, 521] on body "× Деякі поля не заповнено Ми підсвітили порожні поля червоним кольором. Ви може…" at bounding box center [777, 392] width 1554 height 784
click at [611, 403] on td "Туристичні послуги" at bounding box center [608, 395] width 252 height 30
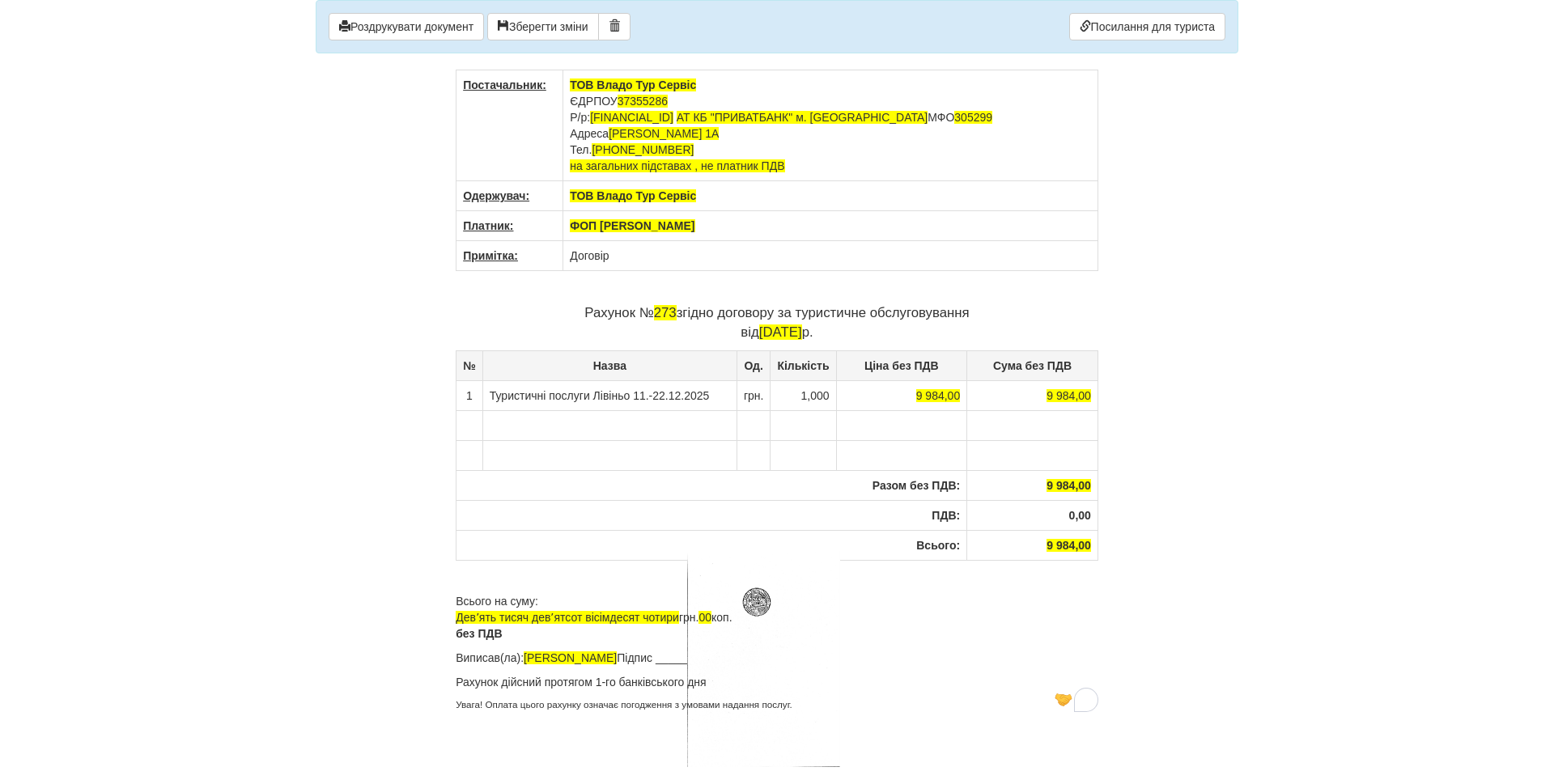
click at [1176, 553] on div "× Деякі поля не заповнено Ми підсвітили порожні поля червоним кольором. Ви може…" at bounding box center [777, 360] width 947 height 720
click at [402, 18] on button "Роздрукувати документ" at bounding box center [406, 26] width 155 height 27
click at [621, 229] on span "ФОП [PERSON_NAME]" at bounding box center [632, 225] width 125 height 13
click at [587, 226] on span "ФОП [PERSON_NAME]" at bounding box center [632, 225] width 125 height 13
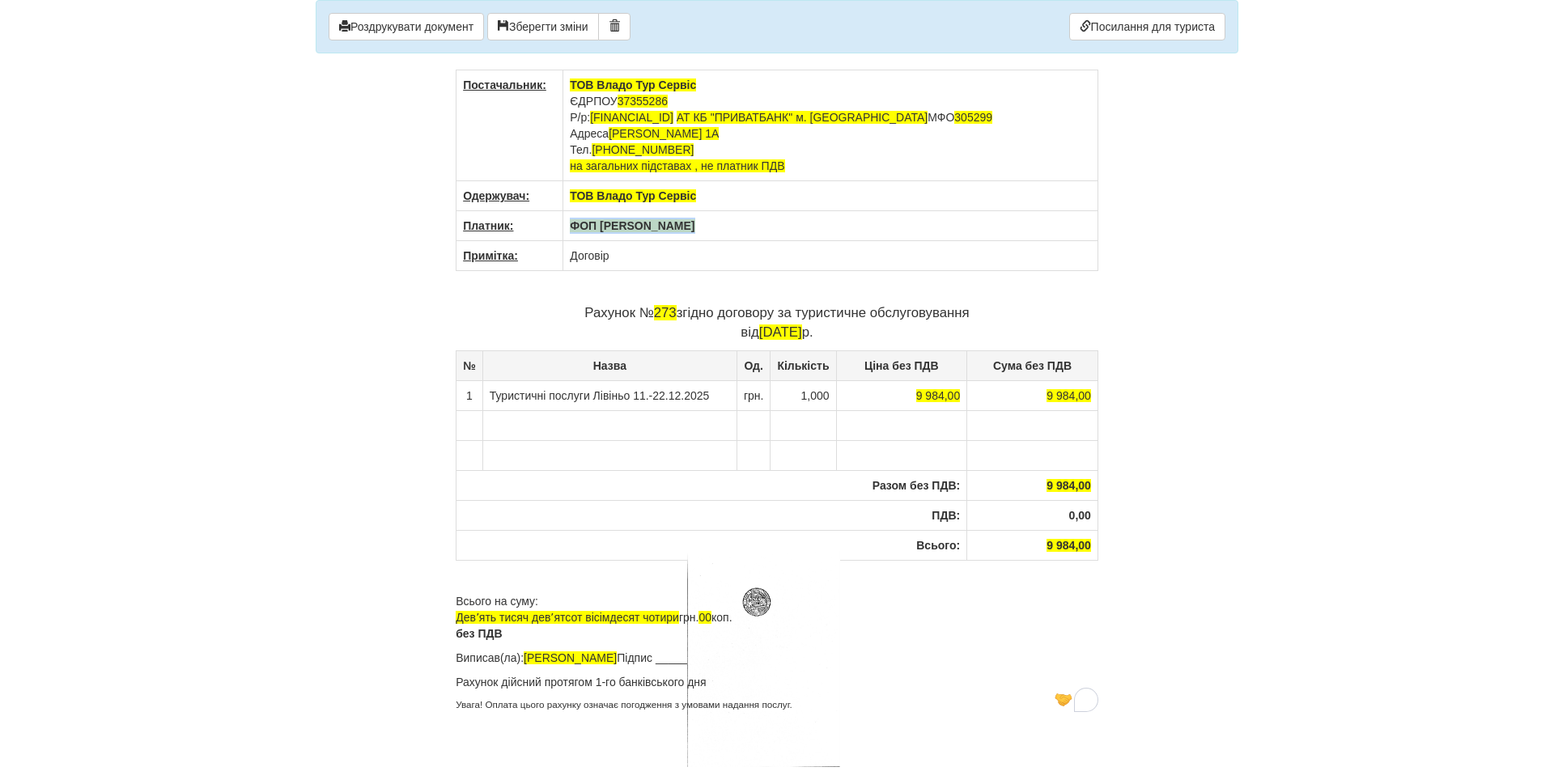
click at [587, 226] on span "ФОП [PERSON_NAME]" at bounding box center [632, 225] width 125 height 13
click at [466, 30] on button "Роздрукувати документ" at bounding box center [406, 26] width 155 height 27
click at [246, 302] on body "× Деякі поля не заповнено Ми підсвітили порожні поля червоним кольором. Ви може…" at bounding box center [777, 392] width 1554 height 784
click at [621, 228] on span "Корольчук Оксана" at bounding box center [617, 225] width 95 height 13
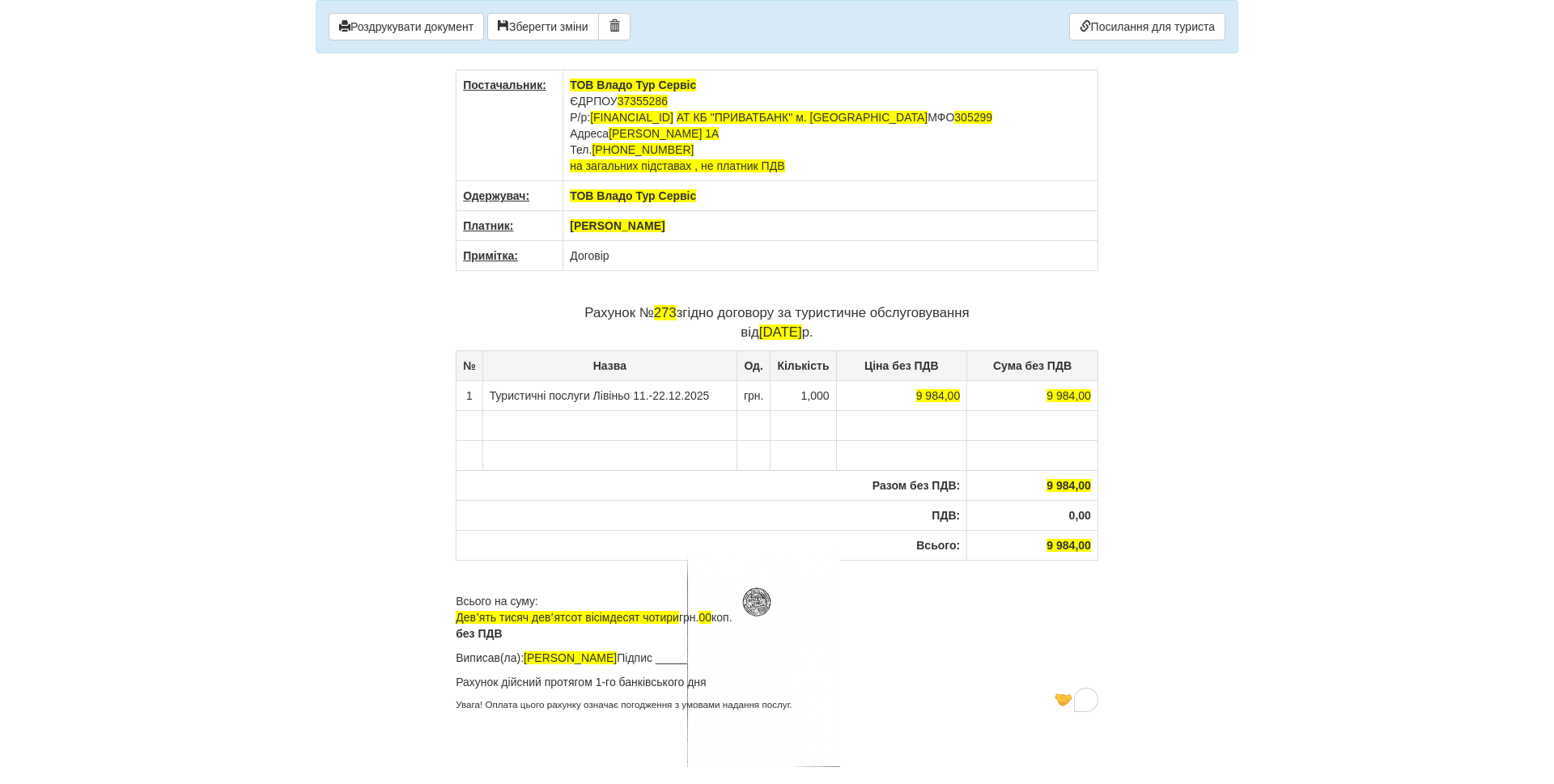
click at [621, 228] on span "Корольчук Оксана" at bounding box center [617, 225] width 95 height 13
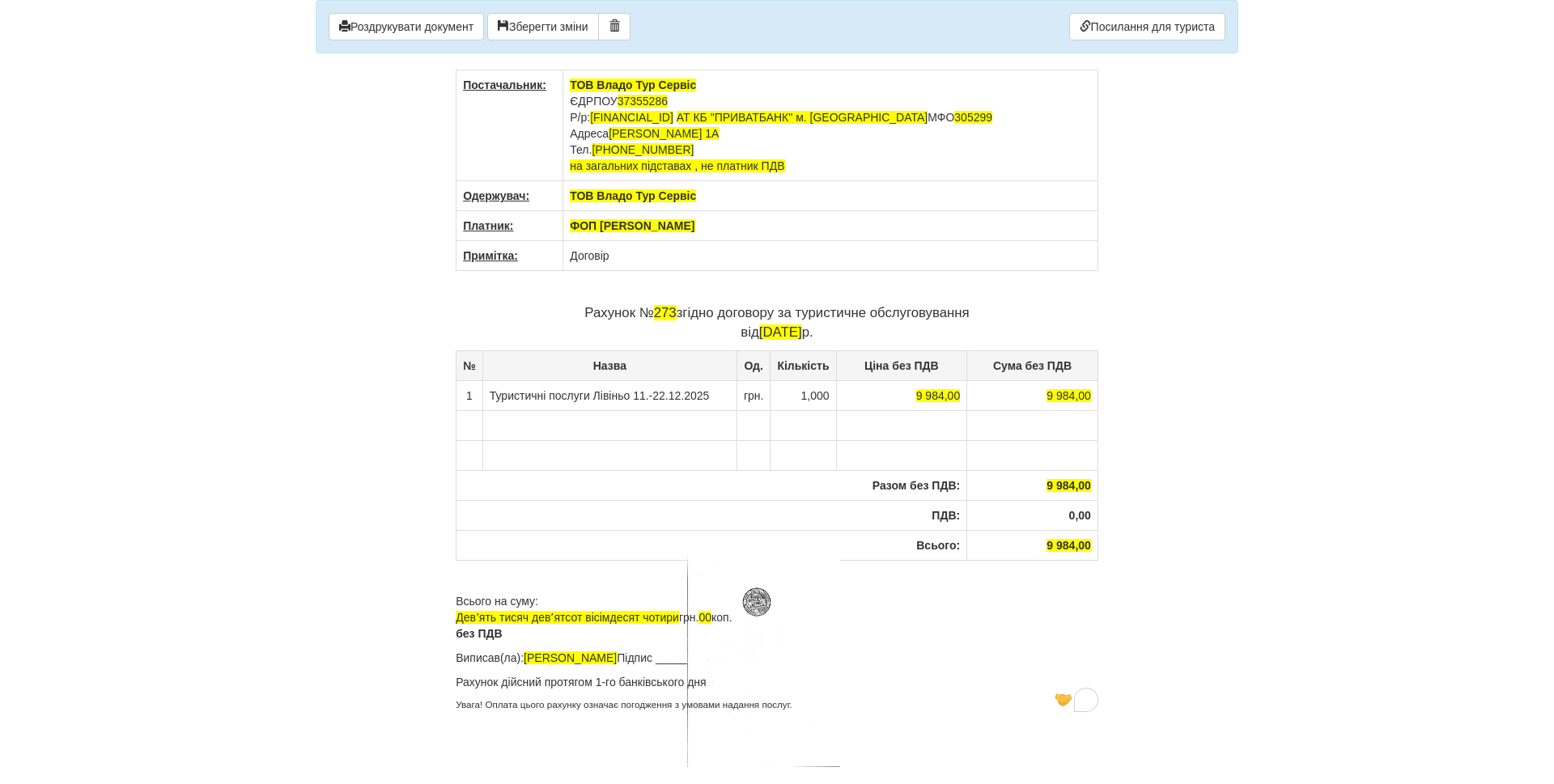
click at [685, 226] on th "ФОП Демс Оксана" at bounding box center [831, 225] width 535 height 30
click at [689, 224] on th "ФОП Демс Оксана" at bounding box center [831, 225] width 535 height 30
drag, startPoint x: 689, startPoint y: 224, endPoint x: 573, endPoint y: 223, distance: 116.0
click at [573, 223] on th "ФОП Демс Оксана" at bounding box center [831, 225] width 535 height 30
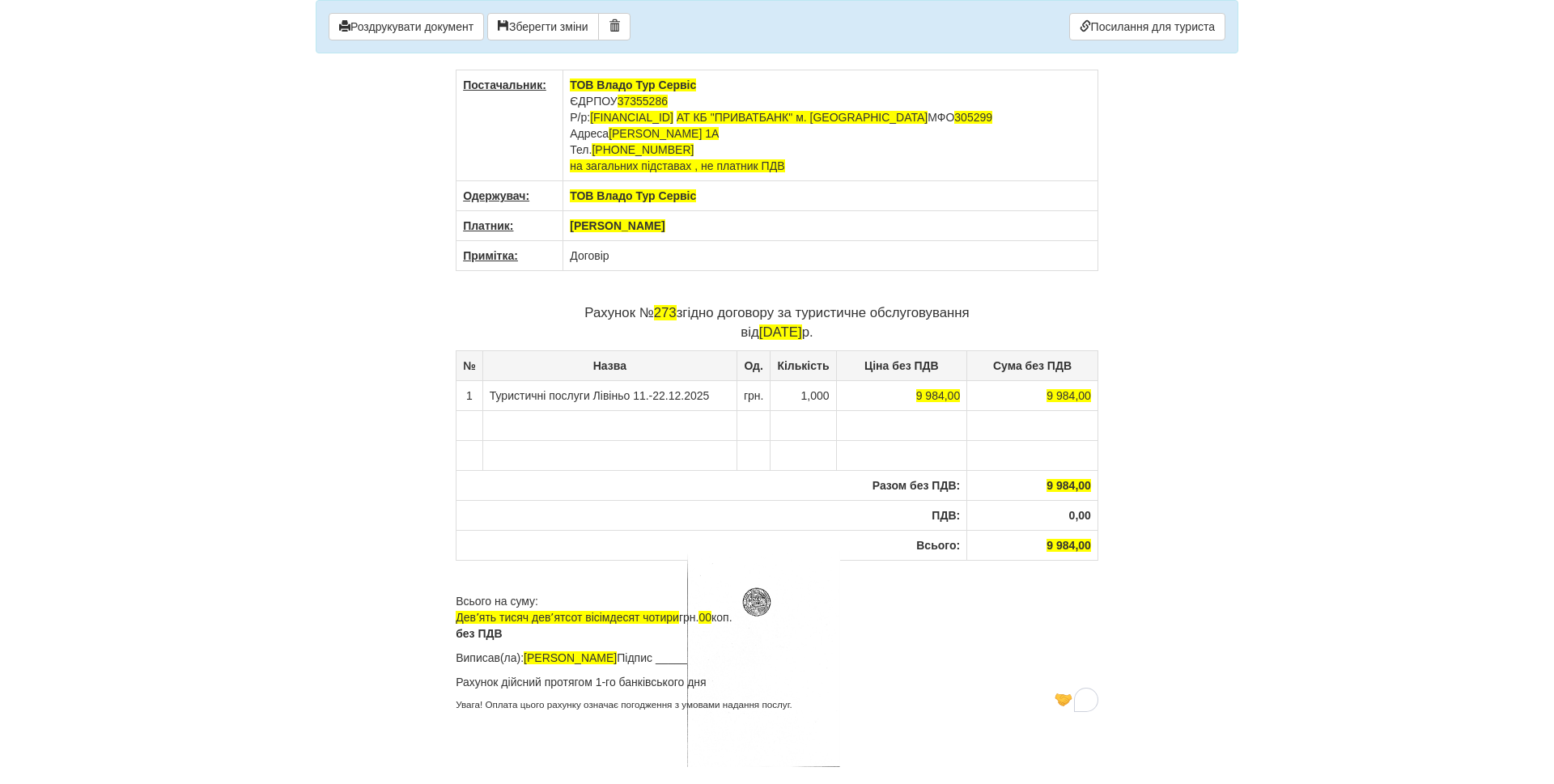
click at [670, 314] on span "273" at bounding box center [665, 313] width 23 height 15
click at [668, 317] on span "273" at bounding box center [665, 313] width 23 height 15
click at [662, 314] on span "273" at bounding box center [665, 313] width 23 height 15
drag, startPoint x: 664, startPoint y: 313, endPoint x: 672, endPoint y: 309, distance: 8.9
click at [672, 309] on span "273" at bounding box center [665, 313] width 23 height 15
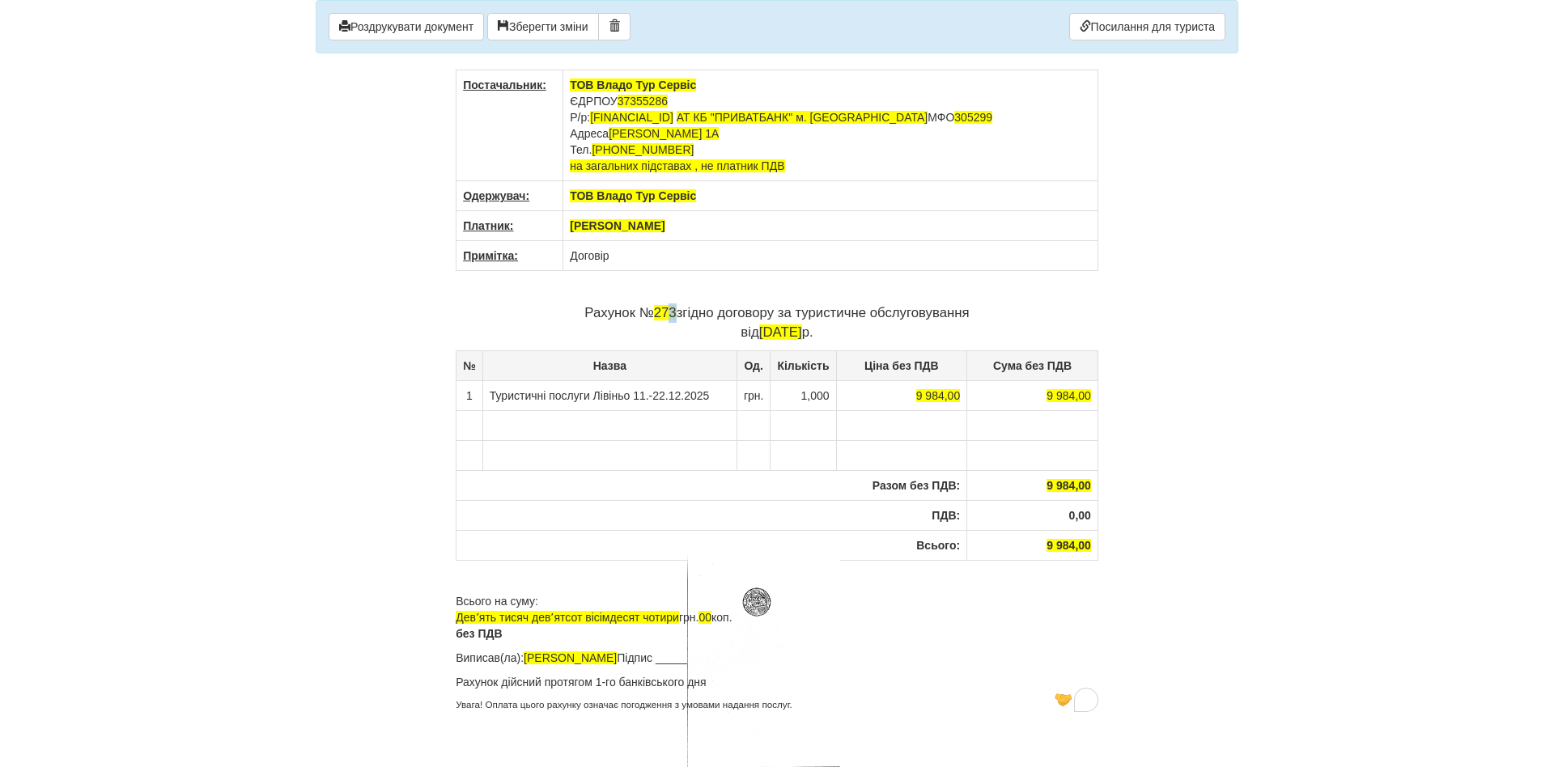
click at [672, 309] on span "273" at bounding box center [665, 313] width 23 height 15
click at [1017, 275] on div "Постачальник: ТОВ Владо Тур Сервіс ЄДРПОУ 37355286 Р/р: UA713052990000026002025…" at bounding box center [776, 391] width 643 height 642
click at [414, 25] on button "Роздрукувати документ" at bounding box center [406, 26] width 155 height 27
click at [633, 231] on span "Демус Оксана" at bounding box center [617, 225] width 95 height 13
drag, startPoint x: 662, startPoint y: 227, endPoint x: 568, endPoint y: 223, distance: 94.1
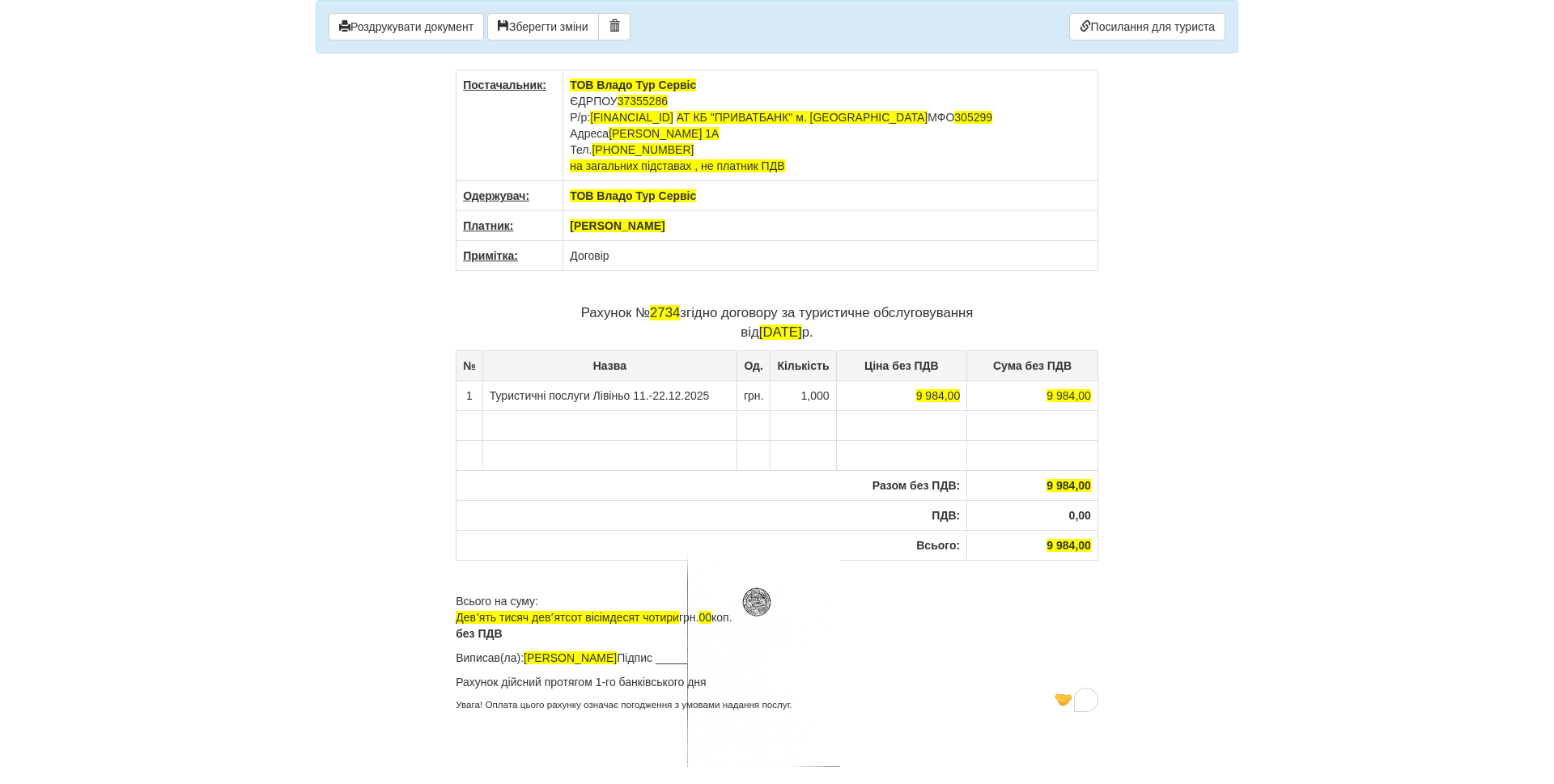
click at [609, 226] on th "Демус Оксана" at bounding box center [831, 225] width 535 height 30
click at [562, 223] on tr "Платник: Демус Оксана" at bounding box center [777, 225] width 642 height 30
click at [698, 227] on th "Демус Оксана" at bounding box center [831, 225] width 535 height 30
drag, startPoint x: 698, startPoint y: 227, endPoint x: 571, endPoint y: 222, distance: 127.1
click at [571, 222] on th "Демус Оксана" at bounding box center [831, 225] width 535 height 30
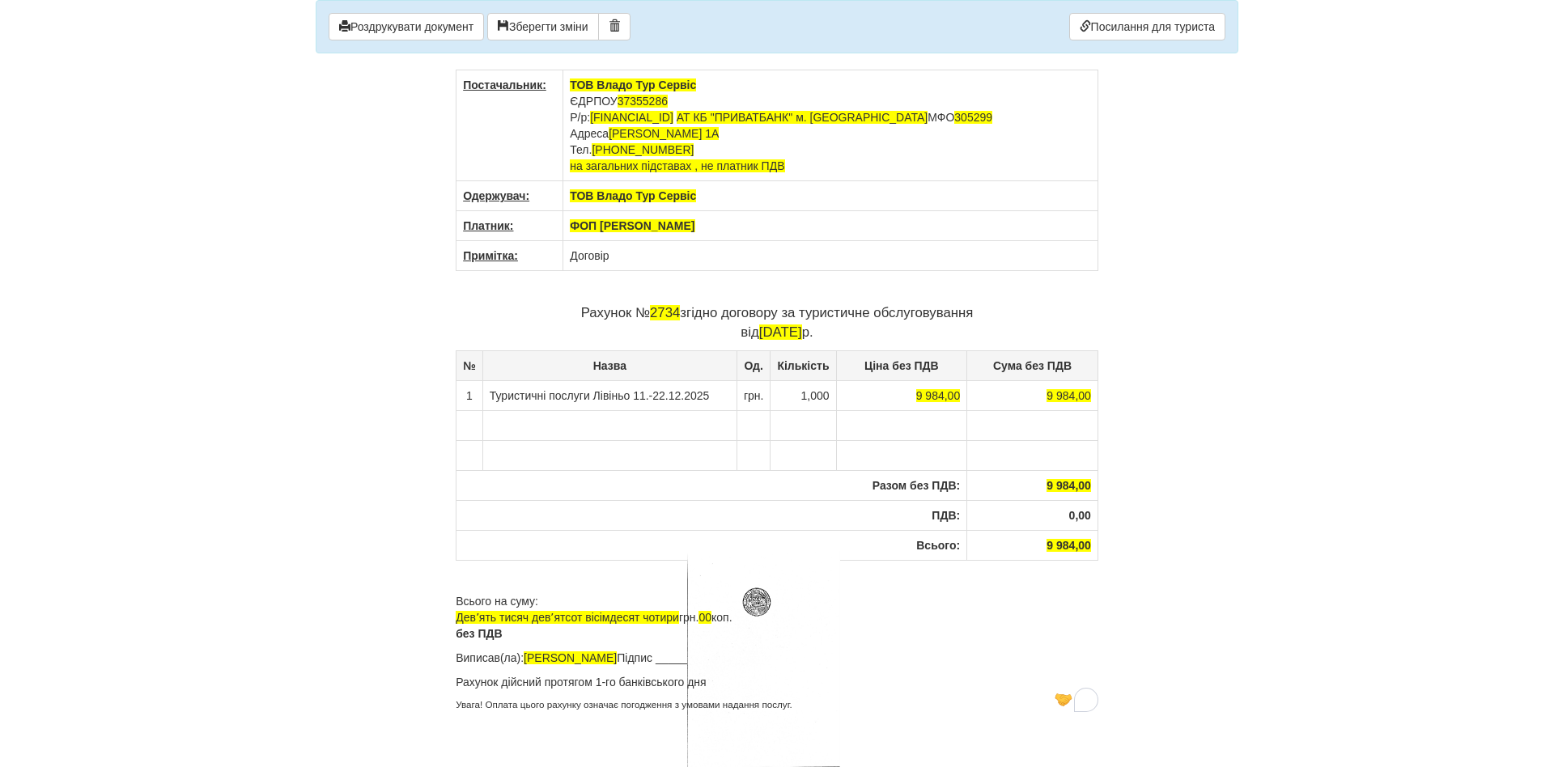
click at [664, 313] on span "2734" at bounding box center [664, 313] width 30 height 15
drag, startPoint x: 664, startPoint y: 313, endPoint x: 676, endPoint y: 310, distance: 12.4
click at [676, 310] on span "2734" at bounding box center [664, 313] width 30 height 15
click at [908, 403] on td "9 984,00" at bounding box center [902, 395] width 131 height 30
drag, startPoint x: 909, startPoint y: 396, endPoint x: 963, endPoint y: 399, distance: 54.1
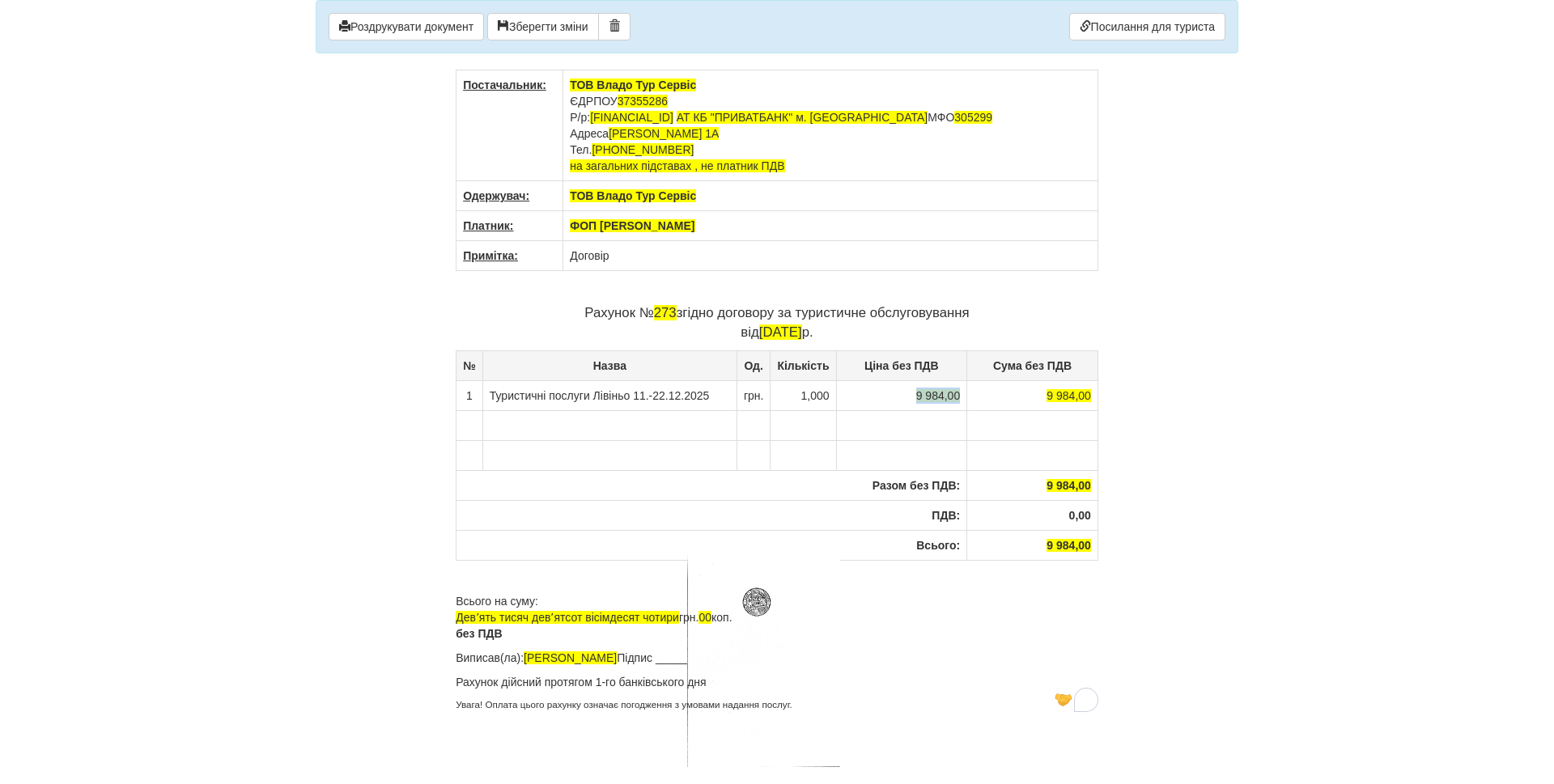
click at [963, 399] on td "9 984,00" at bounding box center [902, 395] width 131 height 30
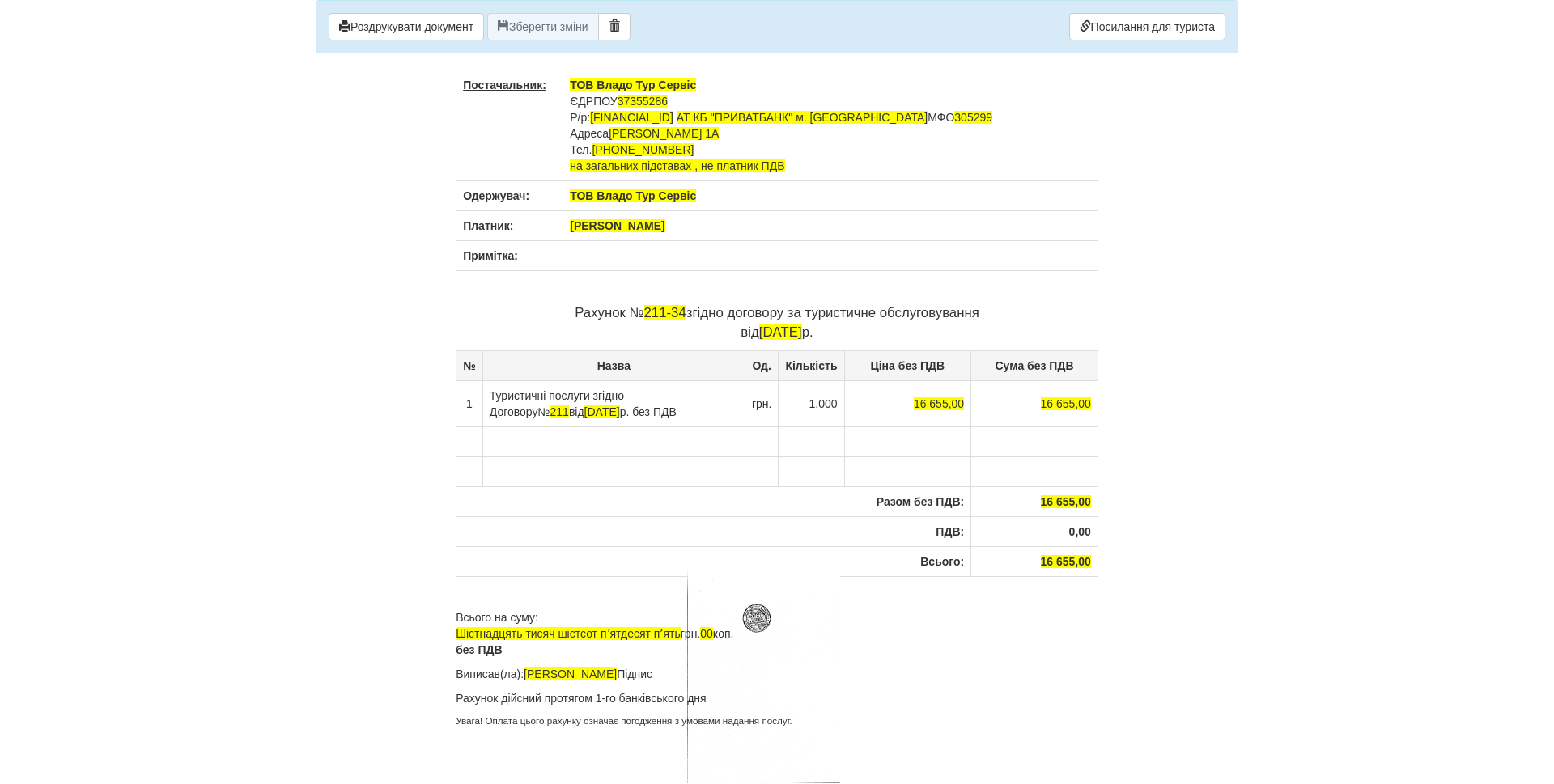
click at [662, 310] on span "211-34" at bounding box center [665, 313] width 42 height 15
drag, startPoint x: 648, startPoint y: 315, endPoint x: 680, endPoint y: 310, distance: 32.4
click at [680, 310] on span "211-34" at bounding box center [665, 313] width 42 height 15
click at [602, 228] on span "[PERSON_NAME]" at bounding box center [617, 225] width 95 height 13
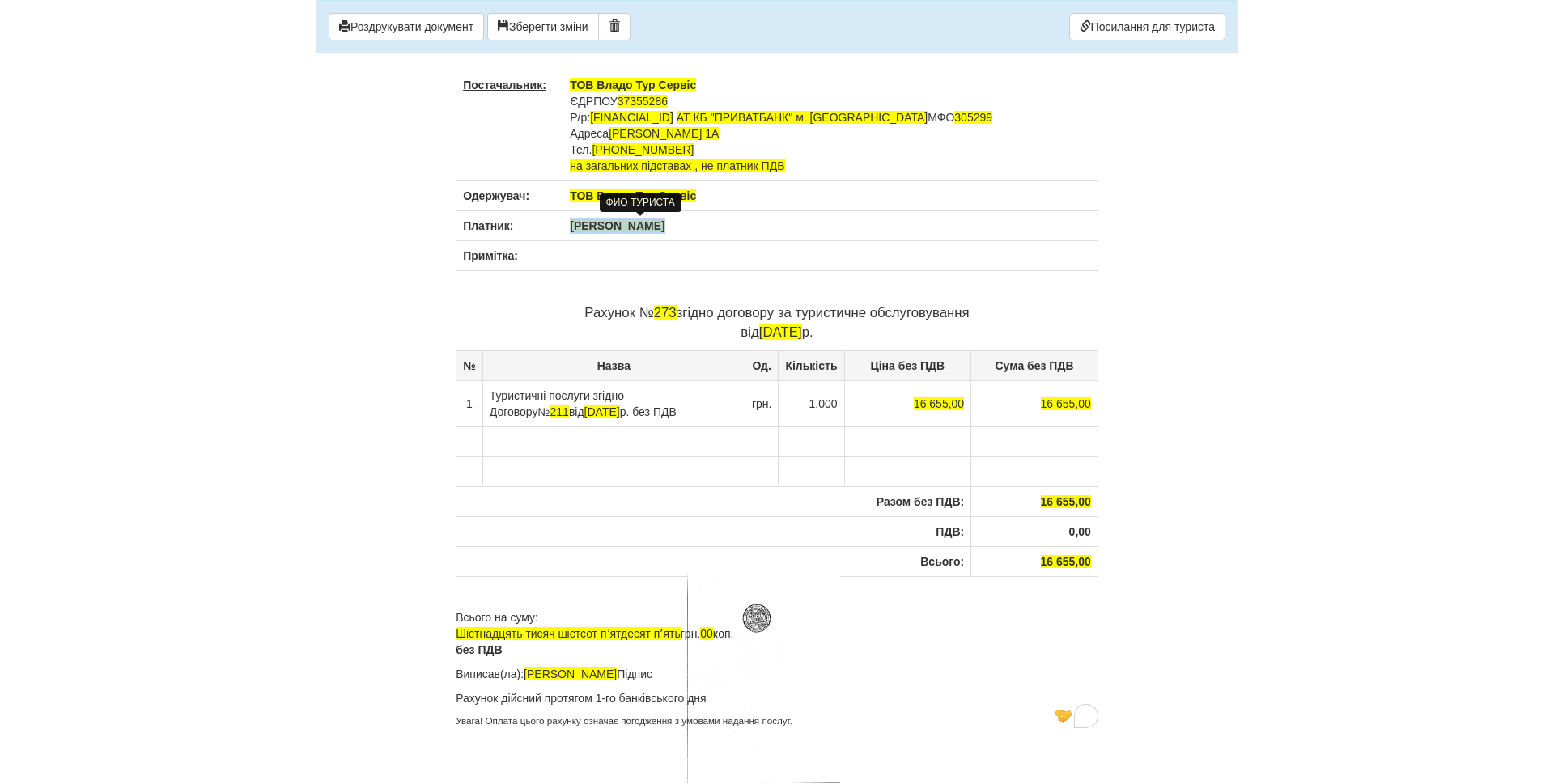
click at [602, 228] on span "[PERSON_NAME]" at bounding box center [617, 225] width 95 height 13
click at [603, 263] on td "To enrich screen reader interactions, please activate Accessibility in Grammarl…" at bounding box center [831, 255] width 535 height 30
drag, startPoint x: 595, startPoint y: 395, endPoint x: 621, endPoint y: 407, distance: 28.6
click at [603, 398] on td "Туристичні послуги згідно Договору № 211 від [DATE] без ПДВ" at bounding box center [613, 403] width 263 height 46
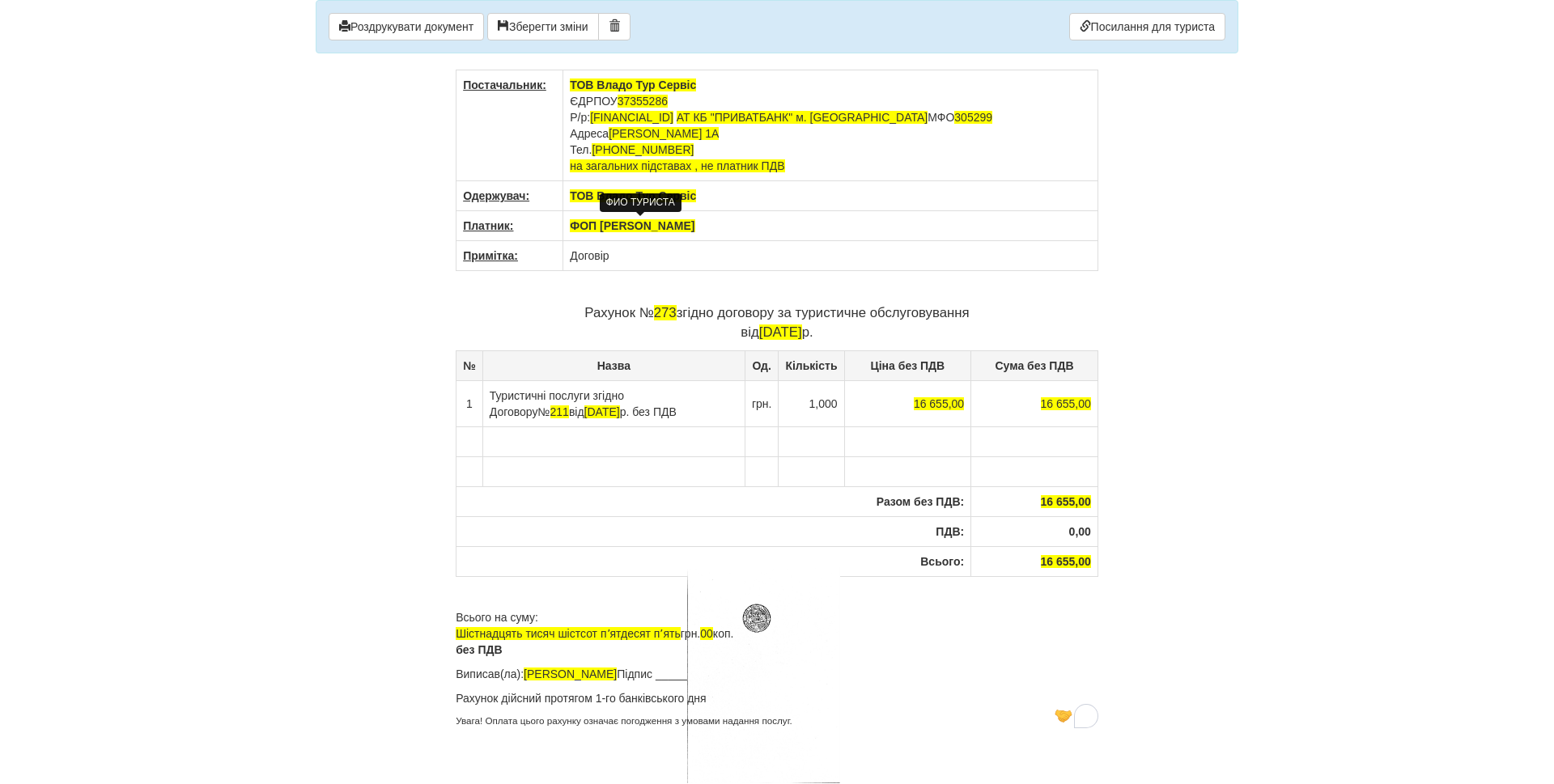
click at [624, 412] on td "Туристичні послуги згідно Договору № 211 від [DATE] без ПДВ" at bounding box center [613, 403] width 263 height 46
drag, startPoint x: 595, startPoint y: 395, endPoint x: 627, endPoint y: 412, distance: 36.2
click at [627, 412] on td "Туристичні послуги згідно Договору № 211 від [DATE] без ПДВ" at bounding box center [613, 403] width 263 height 46
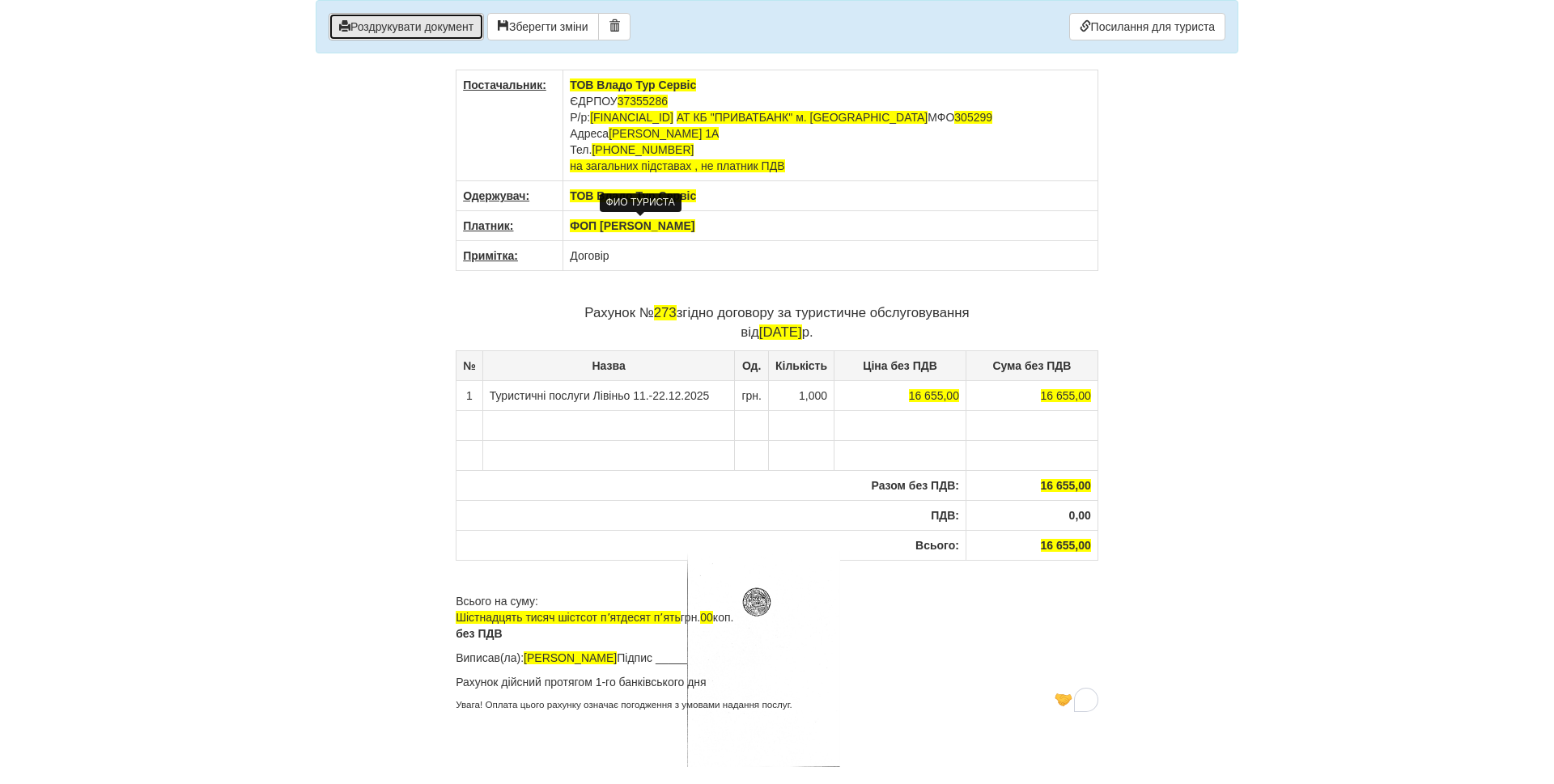
drag, startPoint x: 355, startPoint y: 25, endPoint x: 852, endPoint y: 381, distance: 611.3
click at [355, 26] on button "Роздрукувати документ" at bounding box center [406, 26] width 155 height 27
click at [198, 507] on body "× Деякі поля не заповнено Ми підсвітили порожні поля червоним кольором. Ви може…" at bounding box center [777, 392] width 1554 height 784
click at [166, 512] on body "× Деякі поля не заповнено Ми підсвітили порожні поля червоним кольором. Ви може…" at bounding box center [777, 392] width 1554 height 784
click at [394, 19] on button "Роздрукувати документ" at bounding box center [406, 26] width 155 height 27
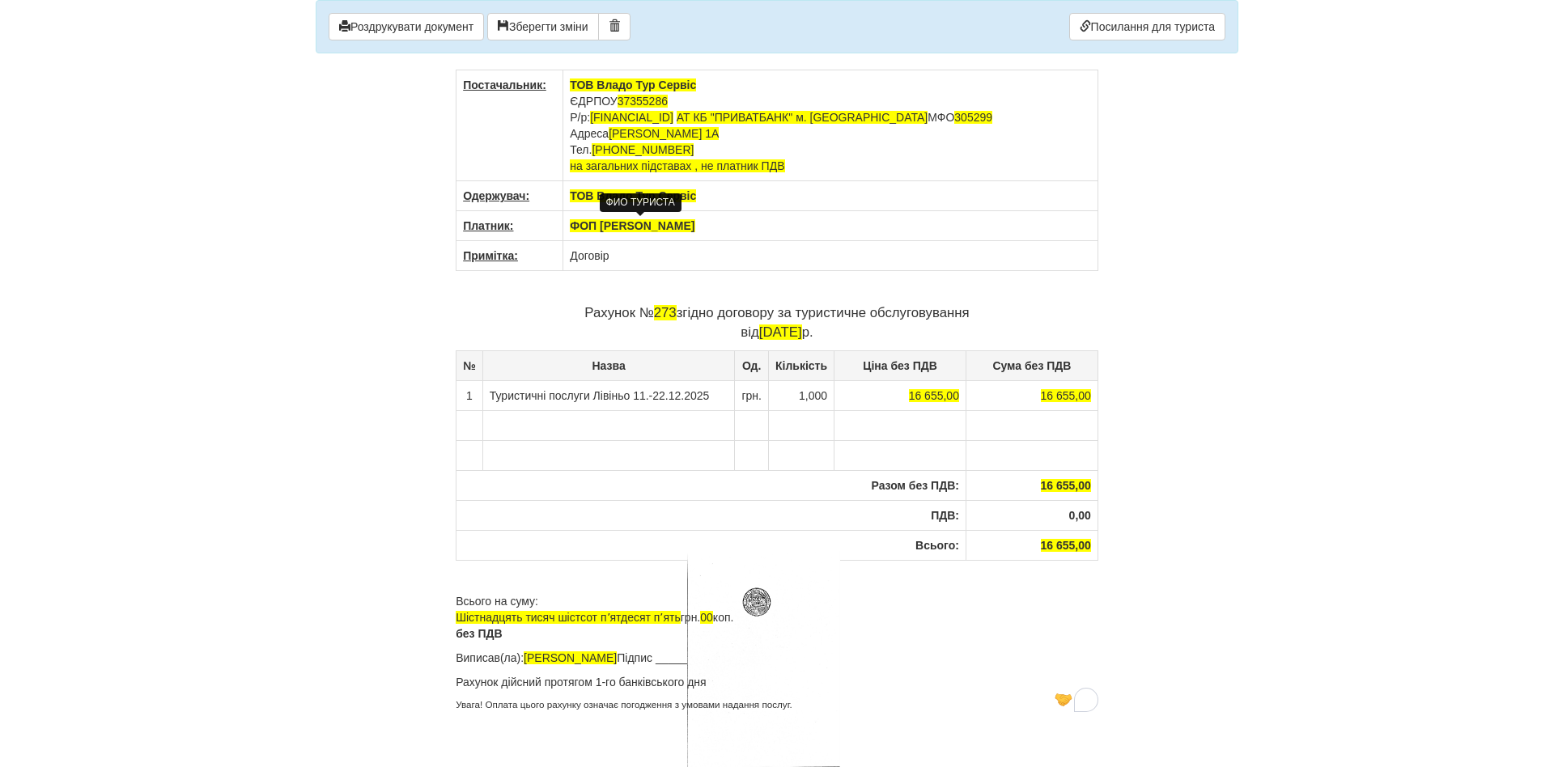
click at [1403, 755] on body "× Деякі поля не заповнено Ми підсвітили порожні поля червоним кольором. Ви може…" at bounding box center [777, 392] width 1554 height 784
click at [1300, 666] on body "× Деякі поля не заповнено Ми підсвітили порожні поля червоним кольором. Ви може…" at bounding box center [777, 392] width 1554 height 784
click at [645, 215] on div "ФИО ТУРИСТА" at bounding box center [641, 202] width 82 height 26
click at [616, 220] on span "ФОП [PERSON_NAME]" at bounding box center [632, 225] width 125 height 13
click at [611, 227] on span "ФОП [PERSON_NAME]" at bounding box center [632, 225] width 125 height 13
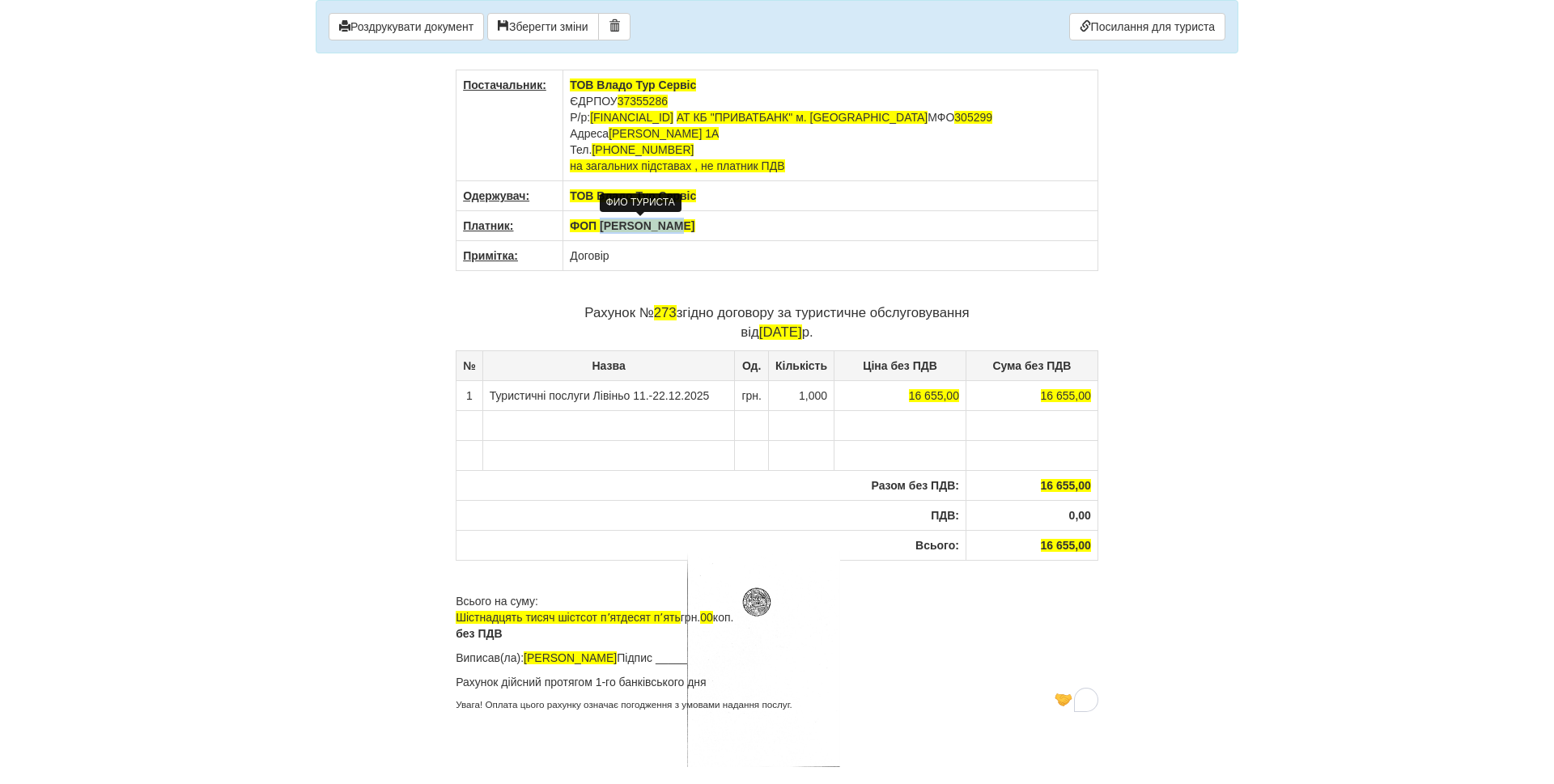
click at [611, 227] on span "ФОП [PERSON_NAME]" at bounding box center [632, 225] width 125 height 13
click at [659, 255] on td "Договір" at bounding box center [831, 255] width 535 height 30
click at [722, 253] on td "Договір" at bounding box center [831, 255] width 535 height 30
click at [739, 220] on th "ТОВ "ДМС ТРЕВЕЛ"" at bounding box center [831, 225] width 535 height 30
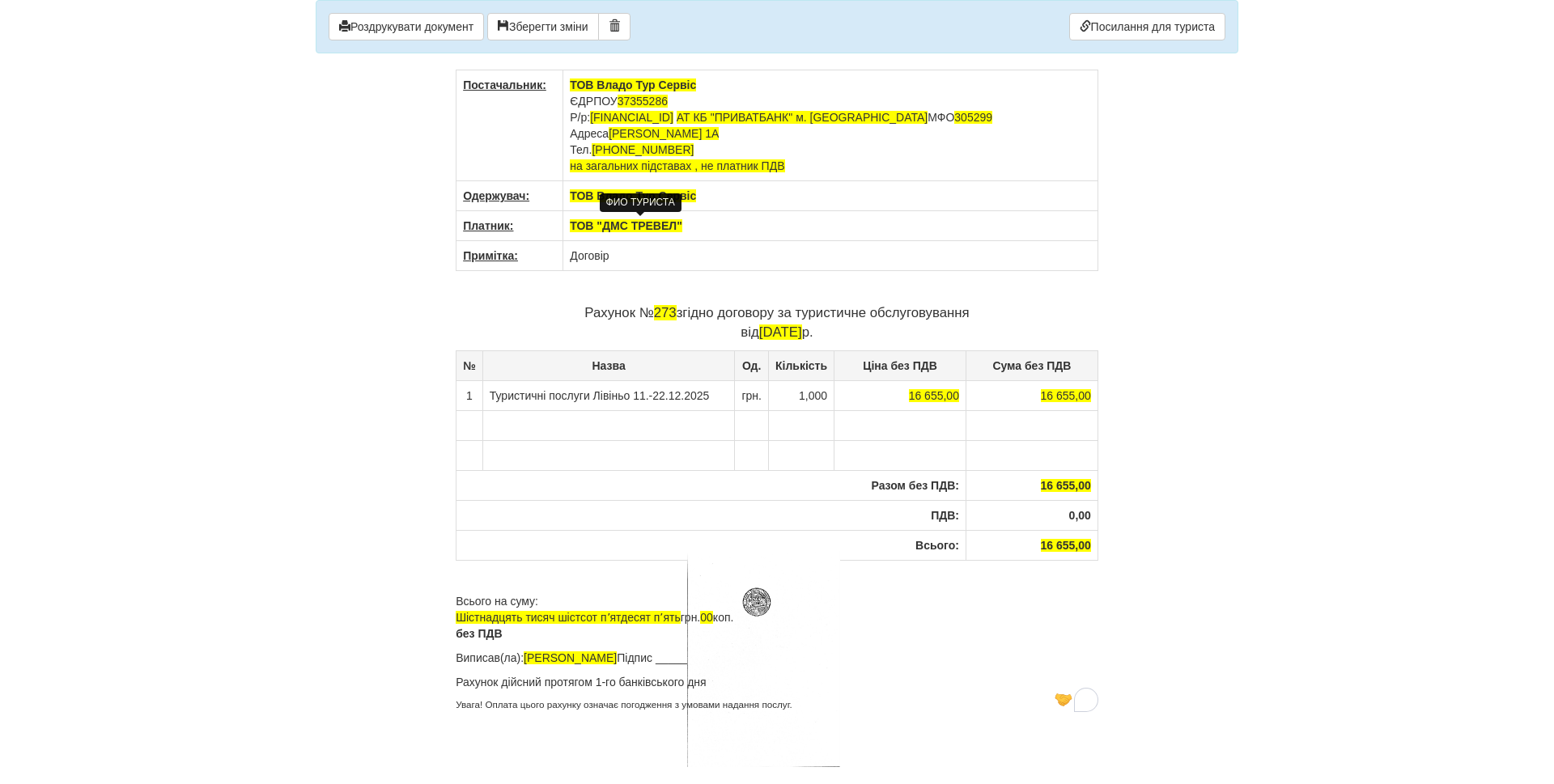
click at [788, 199] on th "ТОВ Владо Тур Сервіс" at bounding box center [831, 196] width 535 height 30
click at [792, 232] on th "ТОВ "ДМС ТРЕВЕЛ"" at bounding box center [831, 225] width 535 height 30
click at [668, 317] on span "273" at bounding box center [665, 313] width 23 height 15
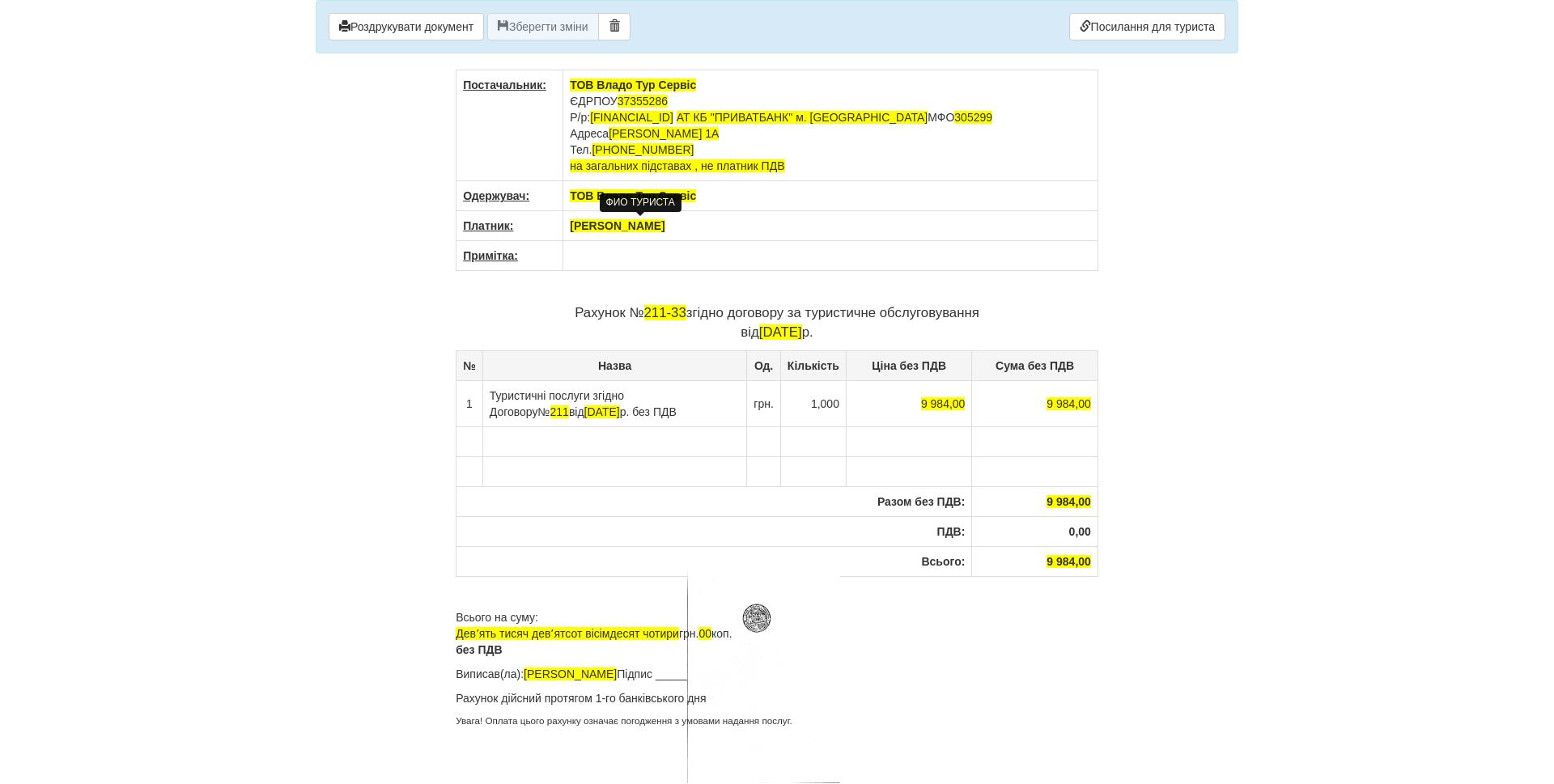
click at [596, 227] on span "[PERSON_NAME]" at bounding box center [617, 225] width 95 height 13
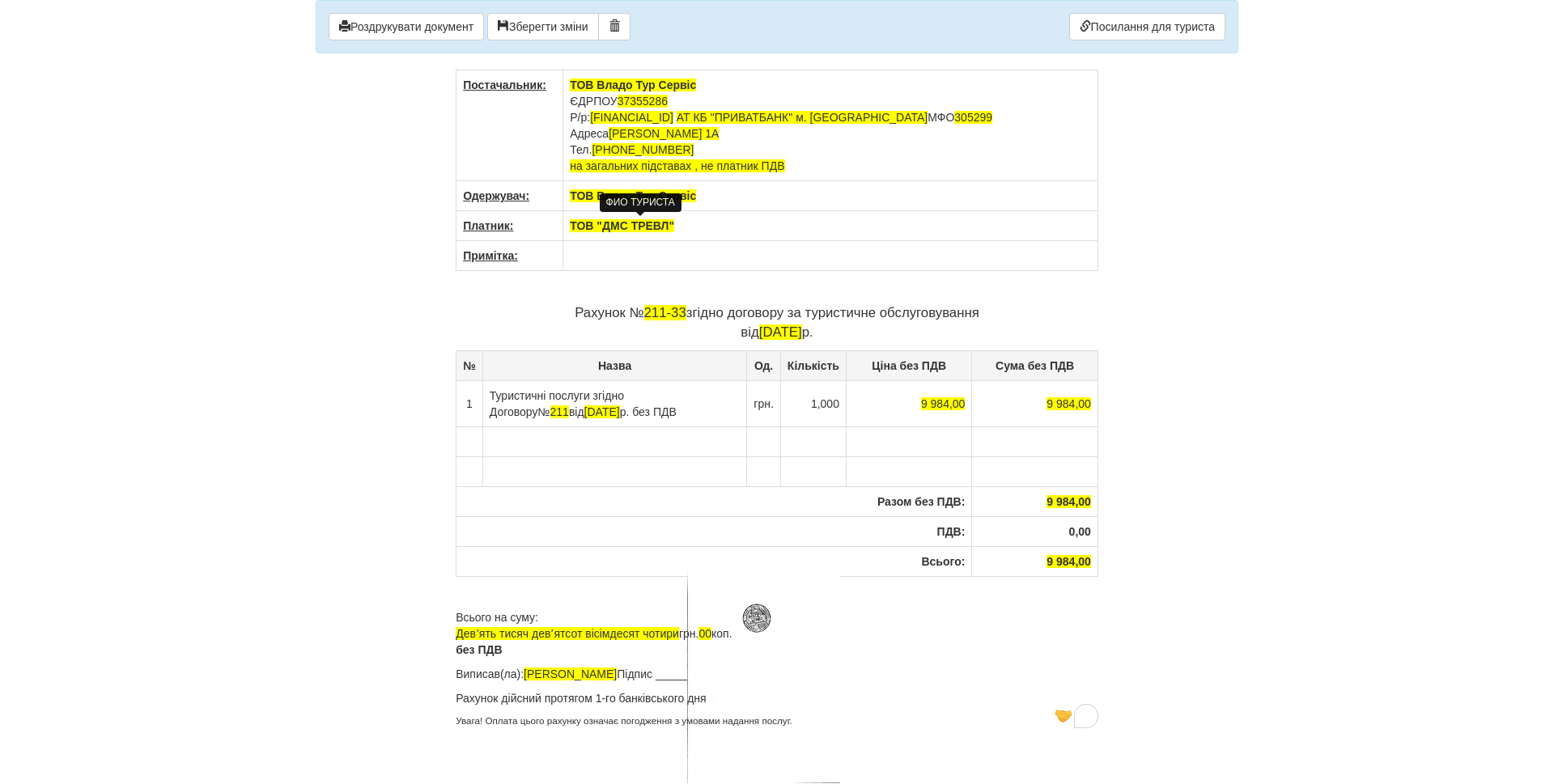
click at [652, 226] on span "ТОВ "ДМС ТРЕВЛ"" at bounding box center [622, 225] width 105 height 13
click at [714, 224] on th "ТОВ "ДМС ТРЕВЕЛ"" at bounding box center [831, 225] width 535 height 30
click at [703, 251] on td "To enrich screen reader interactions, please activate Accessibility in Grammarl…" at bounding box center [831, 255] width 535 height 30
click at [596, 398] on td "Туристичні послуги згідно Договору № 211 від [DATE] без ПДВ" at bounding box center [614, 403] width 264 height 46
drag, startPoint x: 596, startPoint y: 398, endPoint x: 626, endPoint y: 411, distance: 32.7
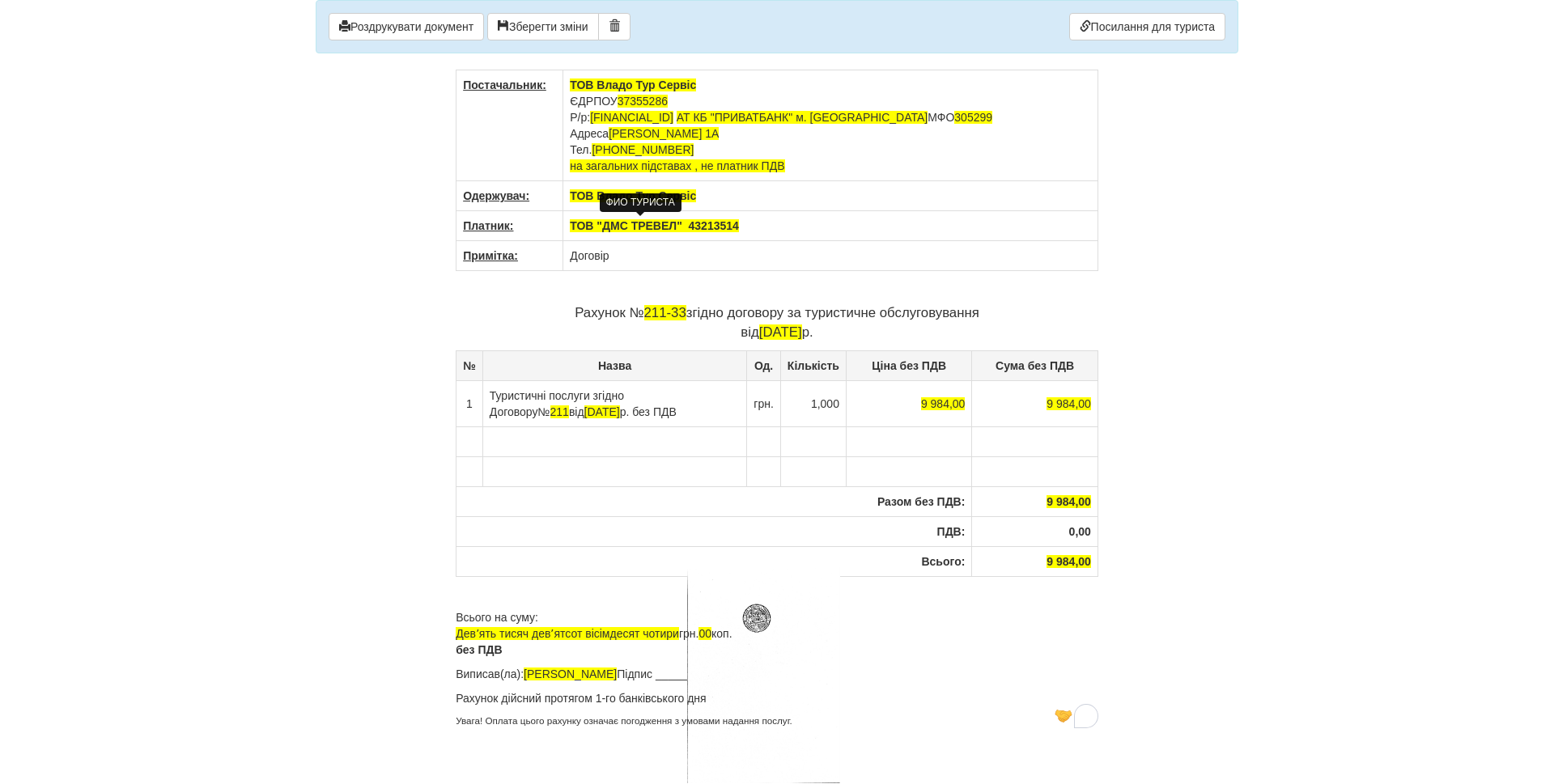
click at [626, 411] on td "Туристичні послуги згідно Договору № 211 від [DATE] без ПДВ" at bounding box center [614, 403] width 264 height 46
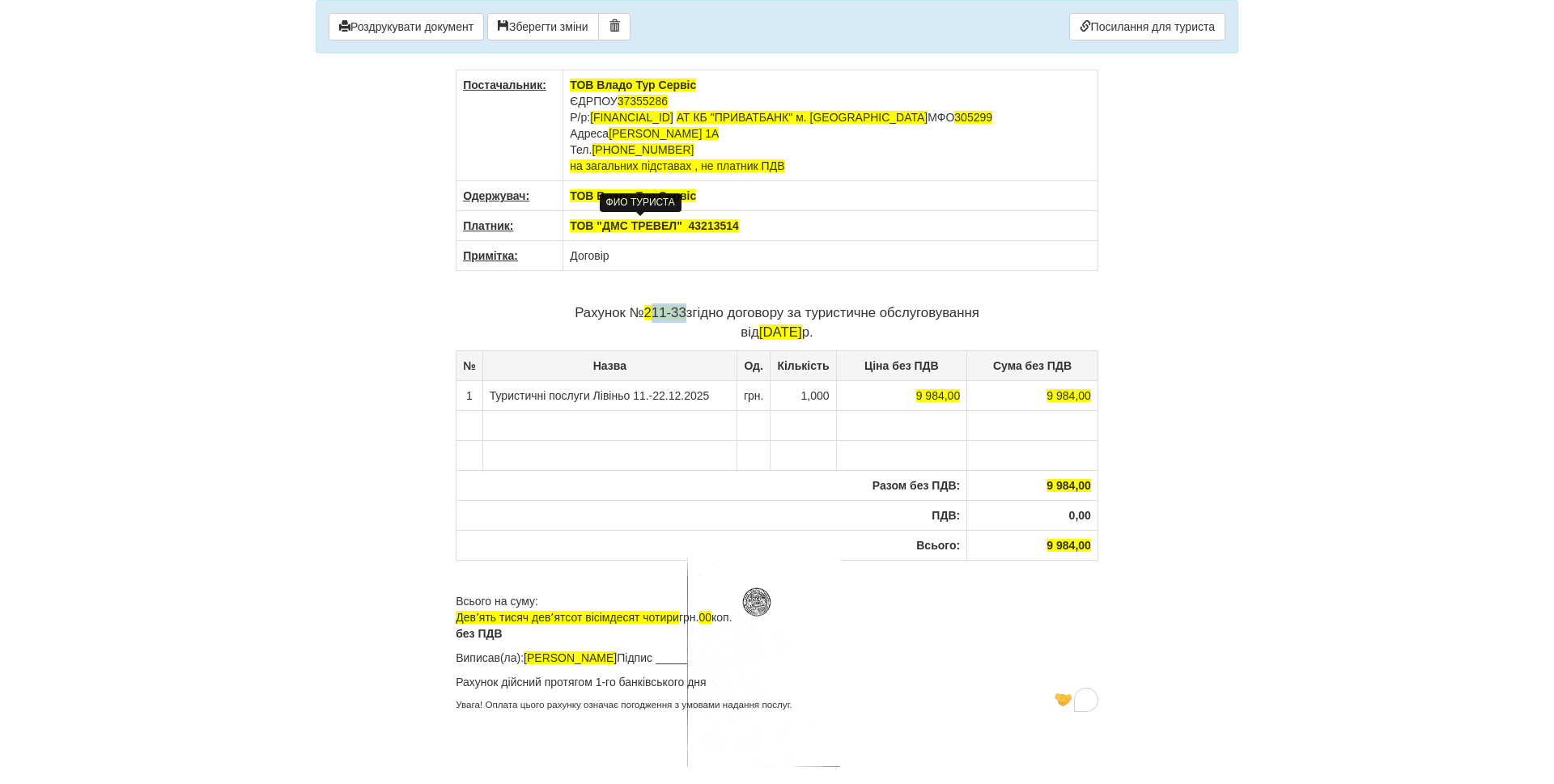
drag, startPoint x: 648, startPoint y: 314, endPoint x: 683, endPoint y: 309, distance: 35.4
click at [683, 309] on p "Рахунок № 211-33 згідно договору за туристичне обслуговування від [DATE]" at bounding box center [776, 323] width 643 height 39
click at [177, 398] on body "× Деякі поля не заповнено Ми підсвітили порожні поля червоним кольором. Ви може…" at bounding box center [777, 392] width 1554 height 784
click at [412, 26] on button "Роздрукувати документ" at bounding box center [406, 26] width 155 height 27
click at [300, 473] on body "× Деякі поля не заповнено Ми підсвітили порожні поля червоним кольором. Ви може…" at bounding box center [777, 392] width 1554 height 784
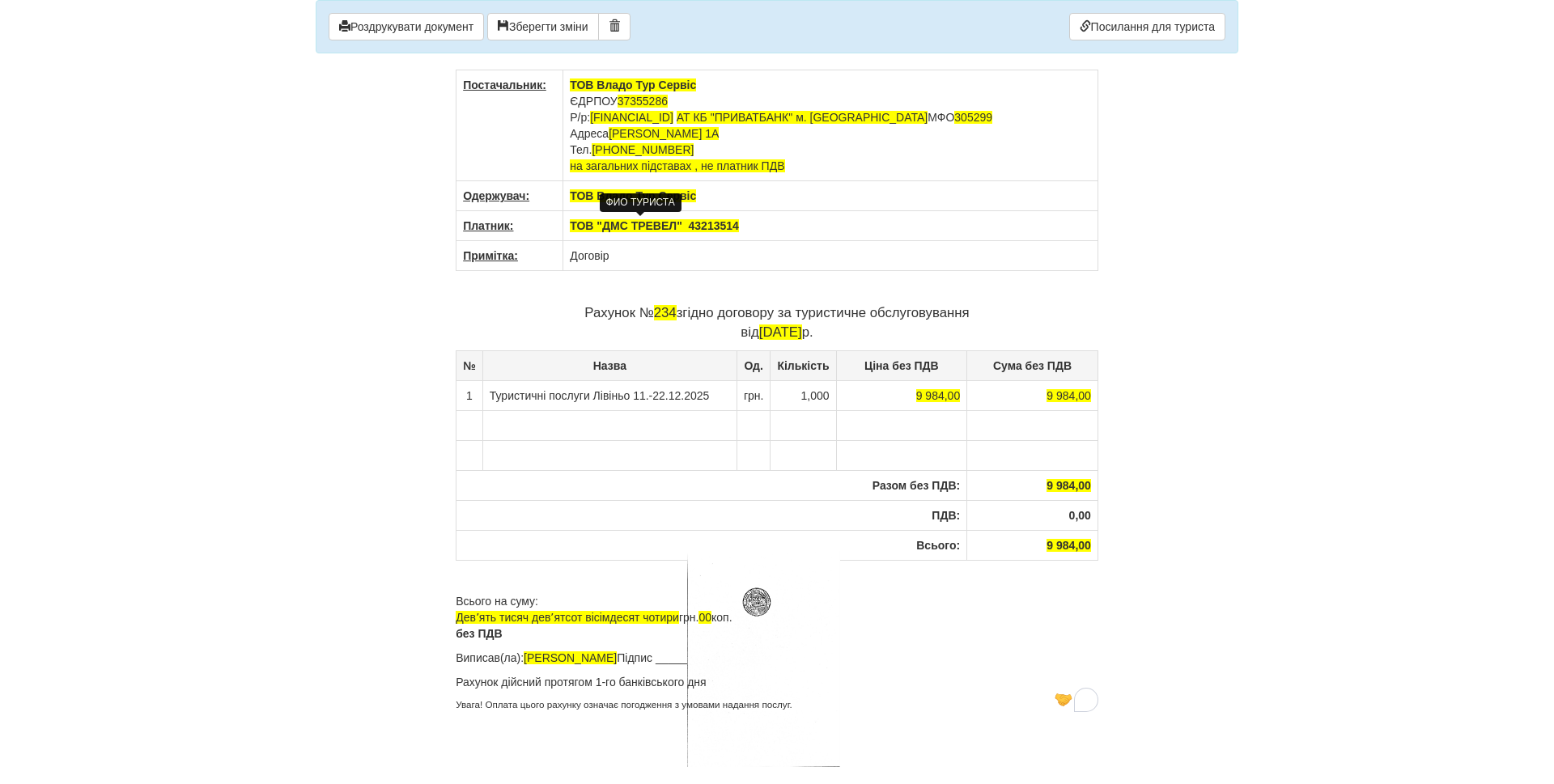
click at [245, 391] on body "× Деякі поля не заповнено Ми підсвітили порожні поля червоним кольором. Ви може…" at bounding box center [777, 392] width 1554 height 784
